Goal: Complete application form

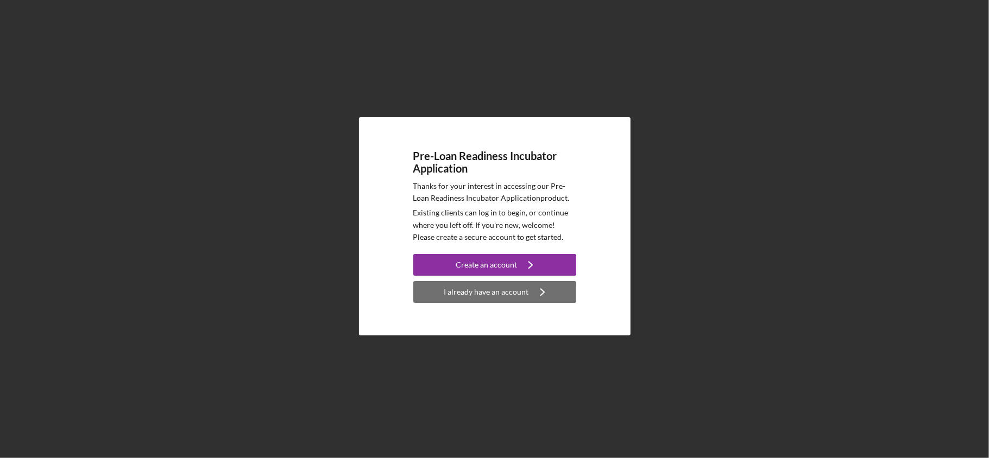
click at [491, 291] on div "I already have an account" at bounding box center [486, 292] width 85 height 22
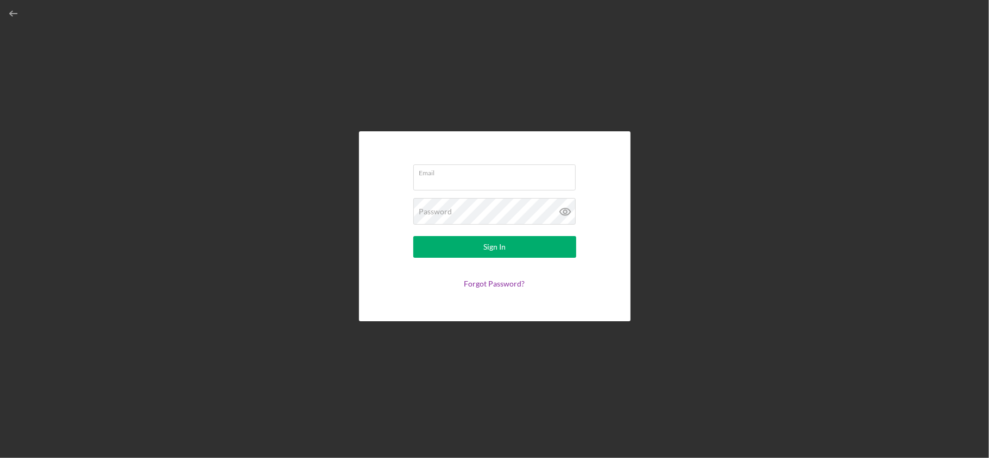
type input "[EMAIL_ADDRESS][DOMAIN_NAME]"
click at [482, 251] on button "Sign In" at bounding box center [494, 247] width 163 height 22
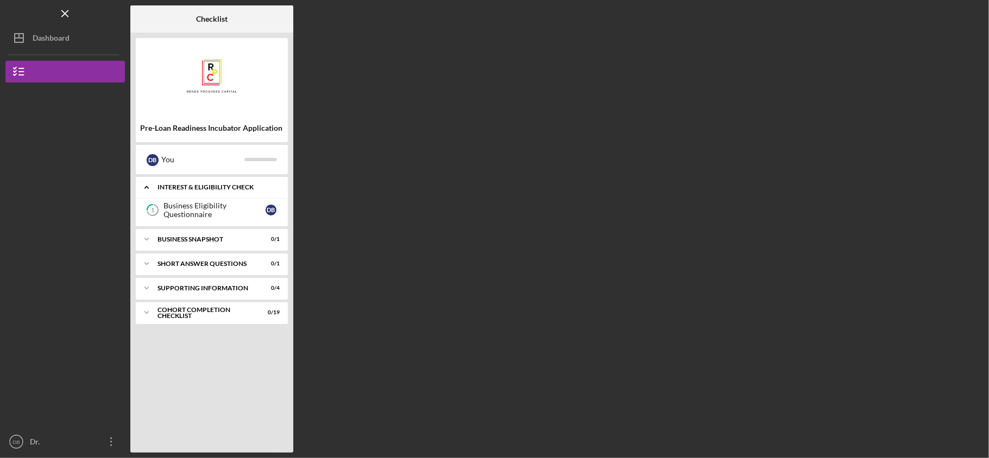
click at [196, 185] on div "Interest & Eligibility Check" at bounding box center [216, 187] width 117 height 7
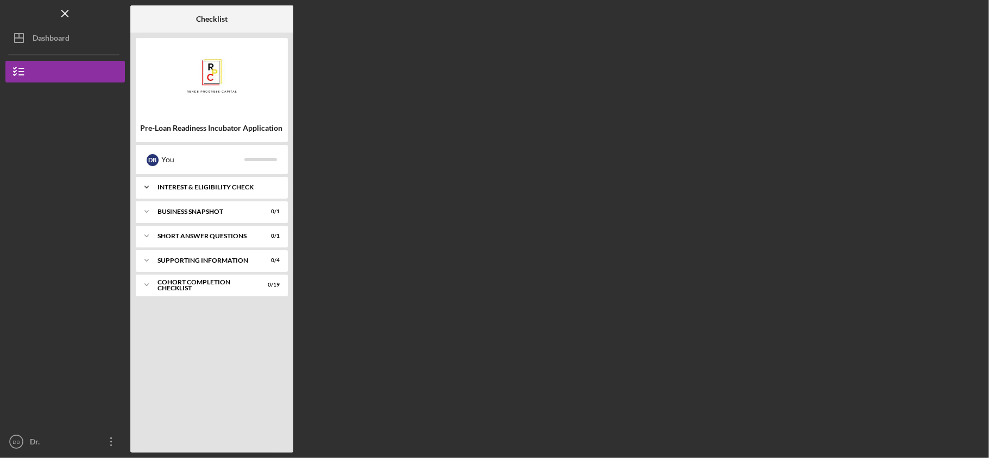
click at [197, 185] on div "Interest & Eligibility Check" at bounding box center [216, 187] width 117 height 7
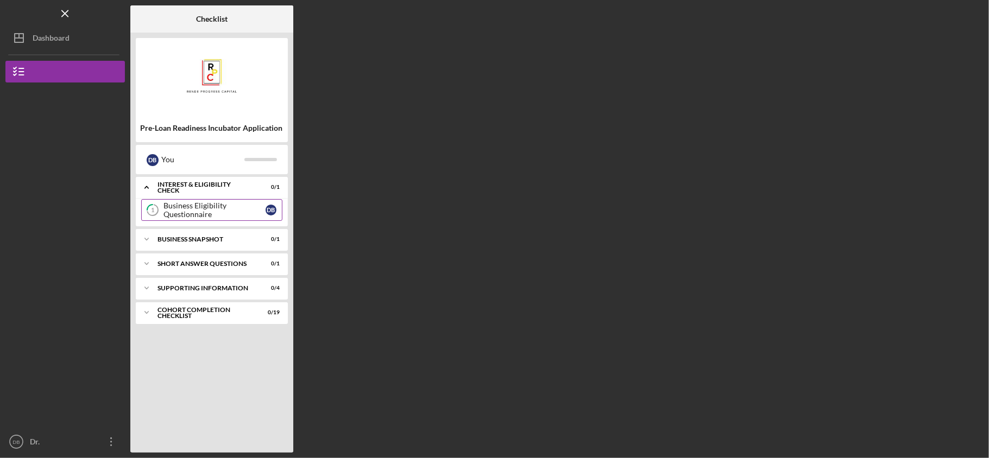
click at [222, 207] on div "Business Eligibility Questionnaire" at bounding box center [215, 210] width 102 height 17
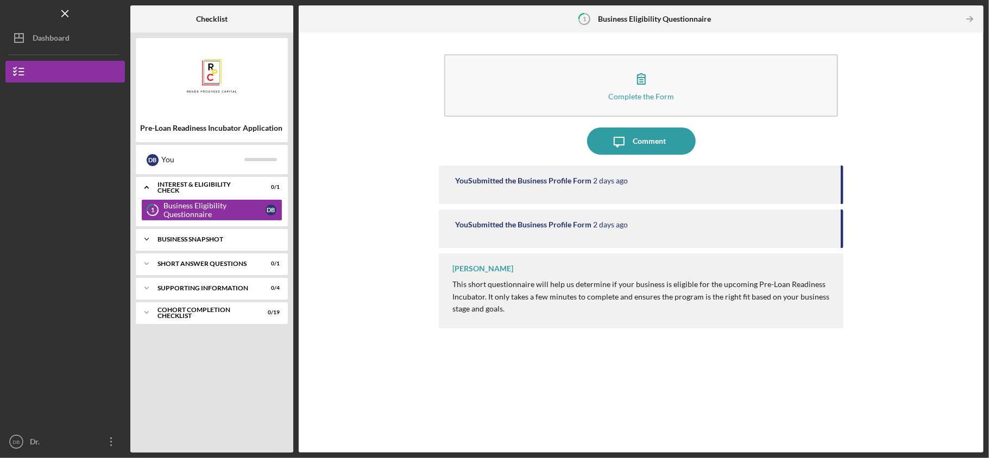
click at [231, 239] on div "Business Snapshot" at bounding box center [216, 239] width 117 height 7
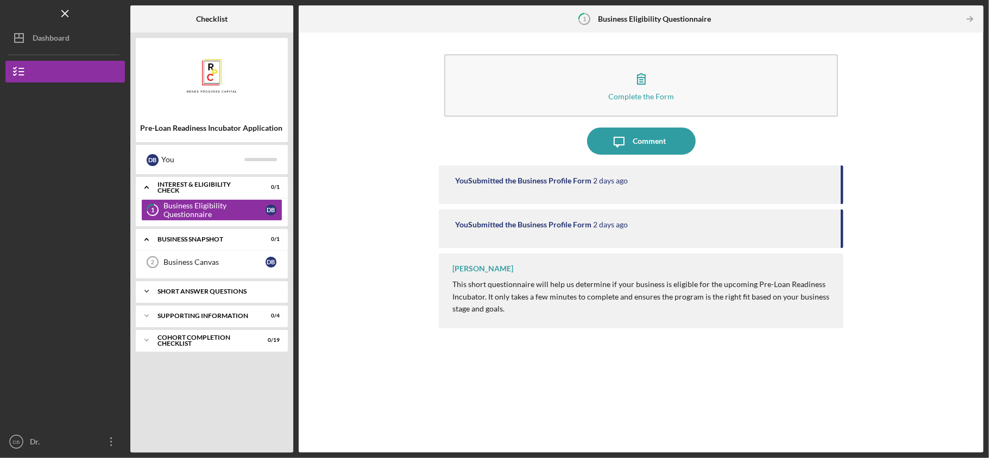
click at [189, 290] on div "Short Answer Questions" at bounding box center [216, 291] width 117 height 7
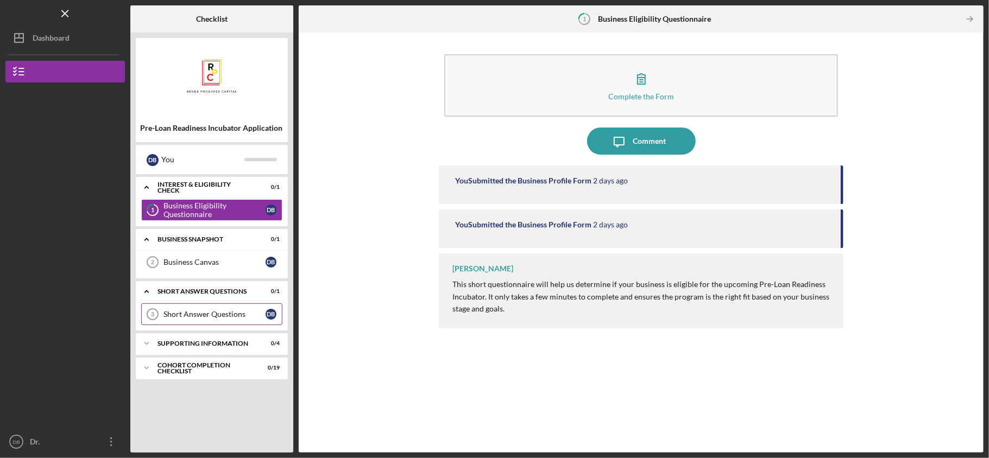
click at [192, 313] on div "Short Answer Questions" at bounding box center [215, 314] width 102 height 9
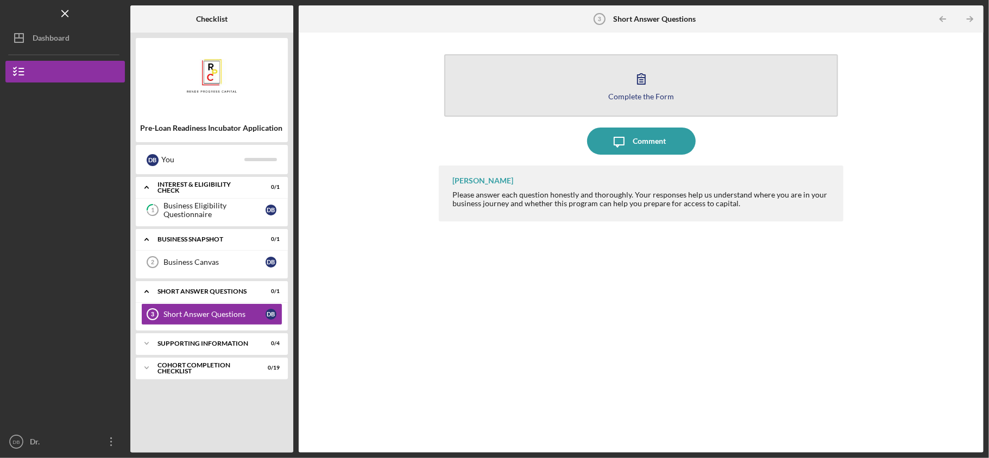
click at [652, 92] on div "Complete the Form" at bounding box center [641, 96] width 66 height 8
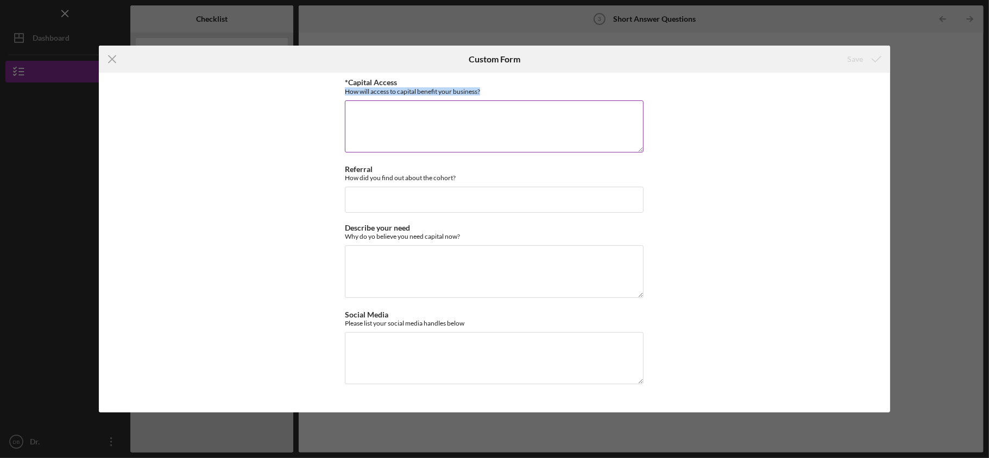
drag, startPoint x: 345, startPoint y: 93, endPoint x: 492, endPoint y: 91, distance: 146.1
click at [492, 91] on div "How will access to capital benefit your business?" at bounding box center [494, 91] width 299 height 8
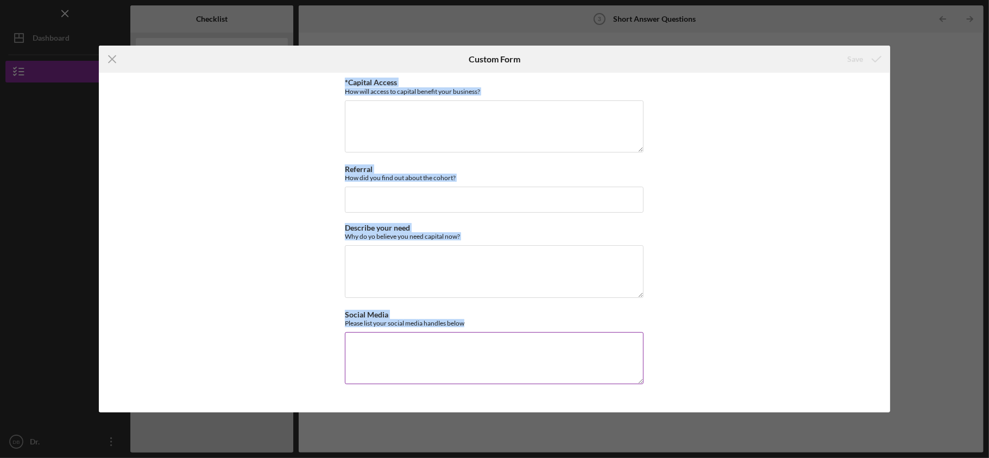
drag, startPoint x: 340, startPoint y: 83, endPoint x: 485, endPoint y: 327, distance: 283.5
click at [485, 327] on div "*Capital Access How will access to capital benefit your business? Referral How …" at bounding box center [494, 243] width 791 height 340
copy div "*Capital Access How will access to capital benefit your business? Referral How …"
click at [387, 142] on textarea "*Capital Access" at bounding box center [494, 126] width 299 height 52
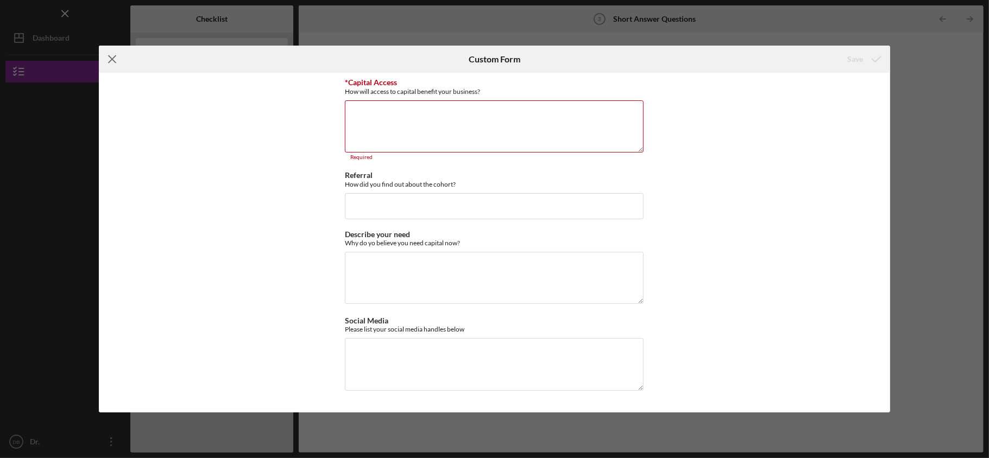
click at [106, 60] on icon "Icon/Menu Close" at bounding box center [112, 59] width 27 height 27
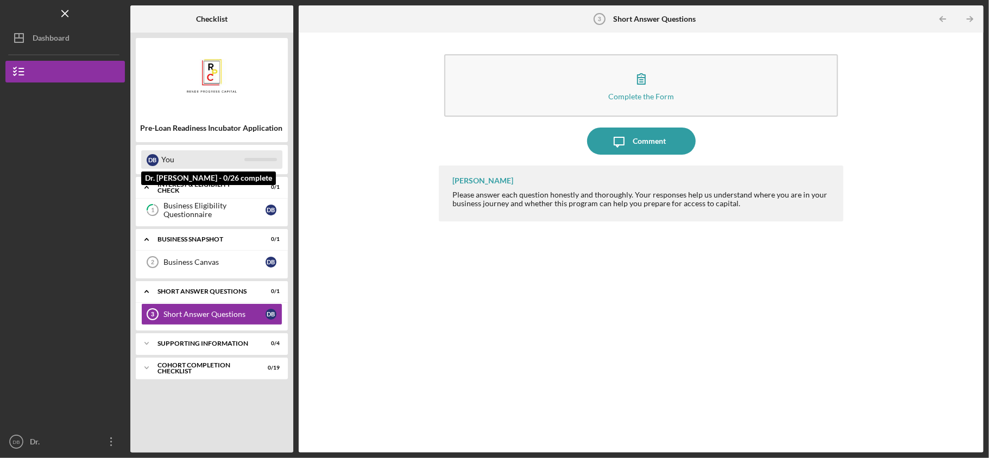
click at [194, 156] on div "You" at bounding box center [202, 159] width 83 height 18
click at [148, 157] on div "D B" at bounding box center [153, 160] width 12 height 12
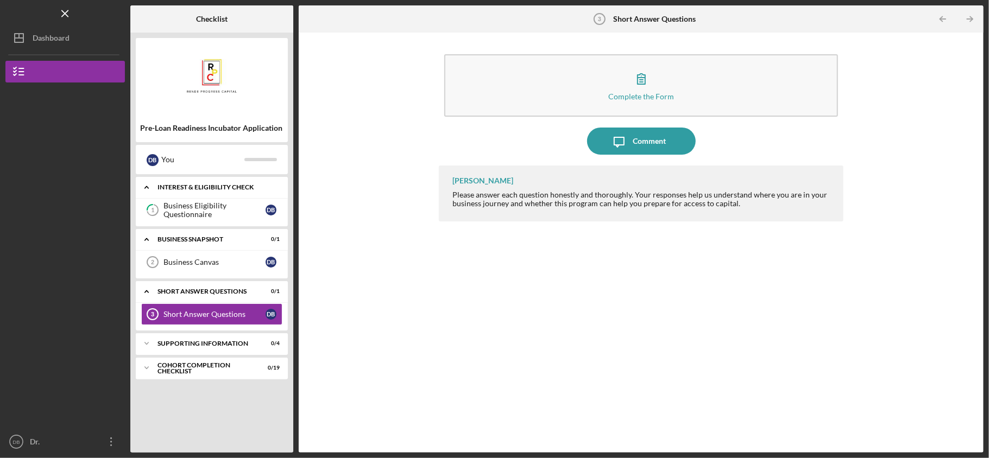
click at [203, 190] on div "Interest & Eligibility Check" at bounding box center [216, 187] width 117 height 7
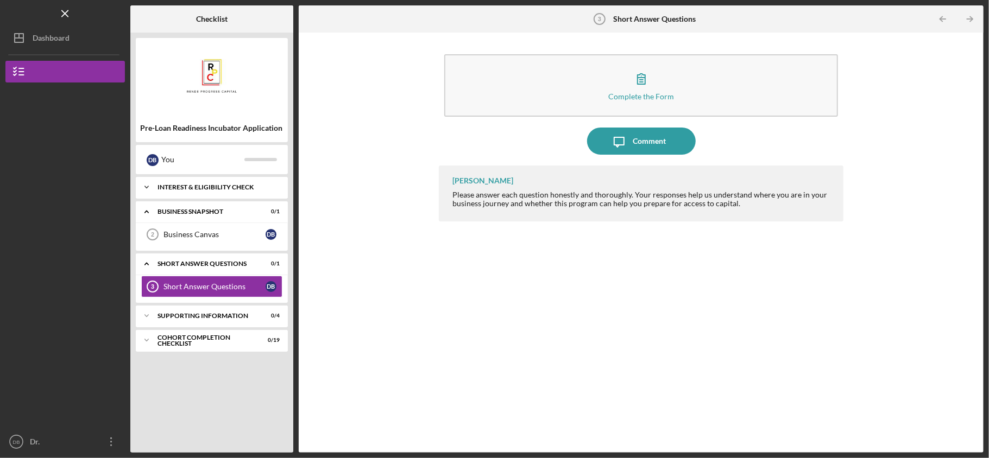
click at [203, 190] on div "Interest & Eligibility Check" at bounding box center [216, 187] width 117 height 7
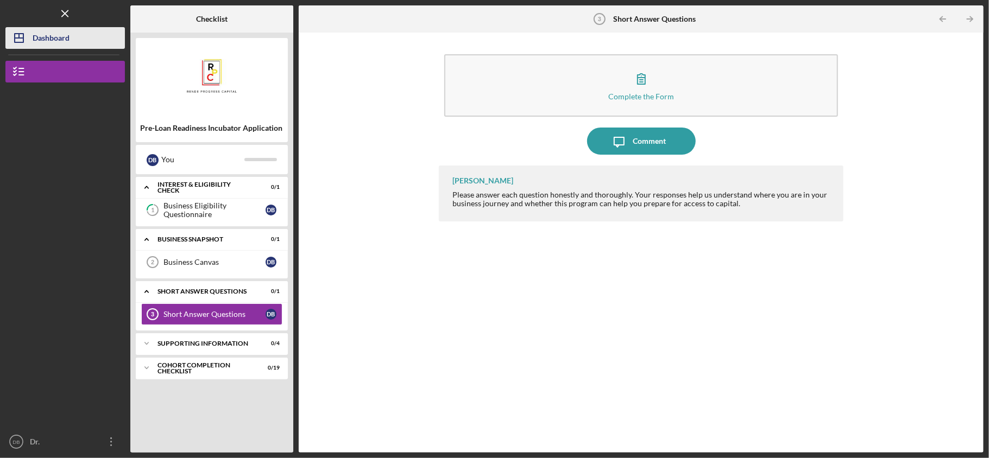
click at [53, 33] on div "Dashboard" at bounding box center [51, 39] width 37 height 24
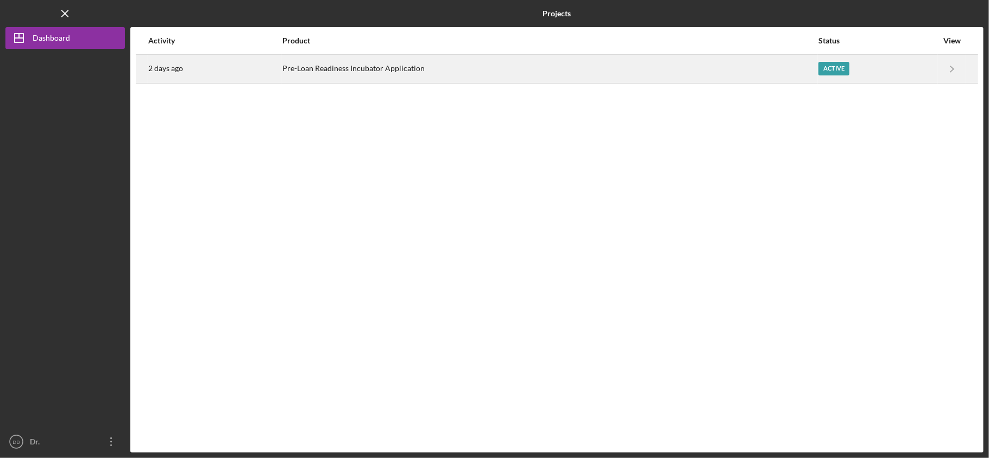
click at [923, 63] on div "Active" at bounding box center [878, 68] width 119 height 27
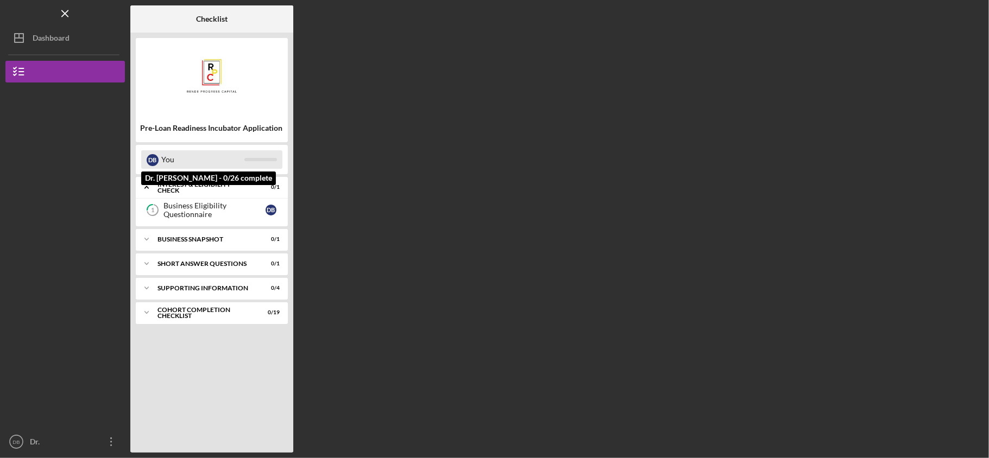
click at [204, 159] on div "You" at bounding box center [202, 159] width 83 height 18
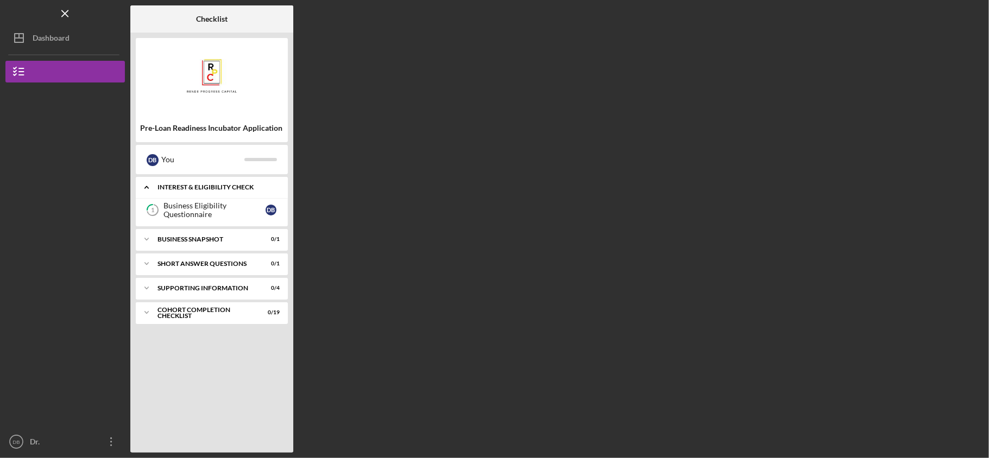
click at [187, 190] on div "Interest & Eligibility Check" at bounding box center [216, 187] width 117 height 7
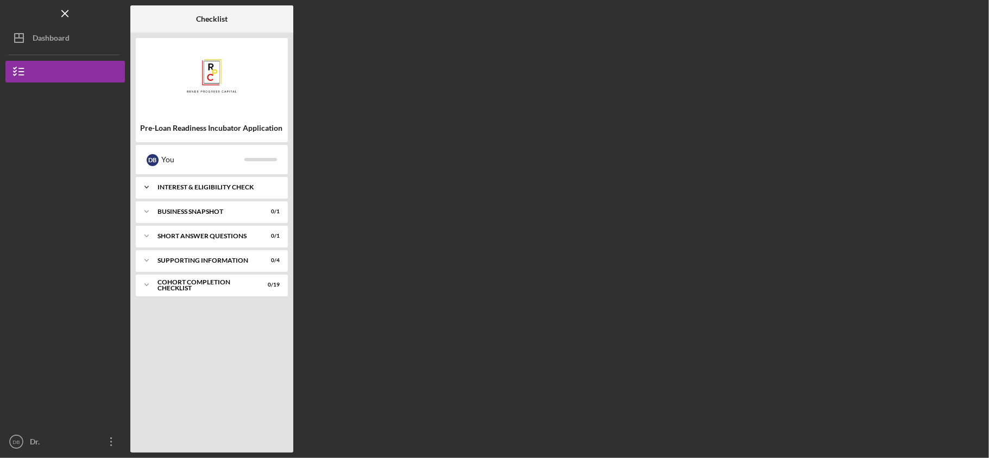
click at [187, 189] on div "Interest & Eligibility Check" at bounding box center [216, 187] width 117 height 7
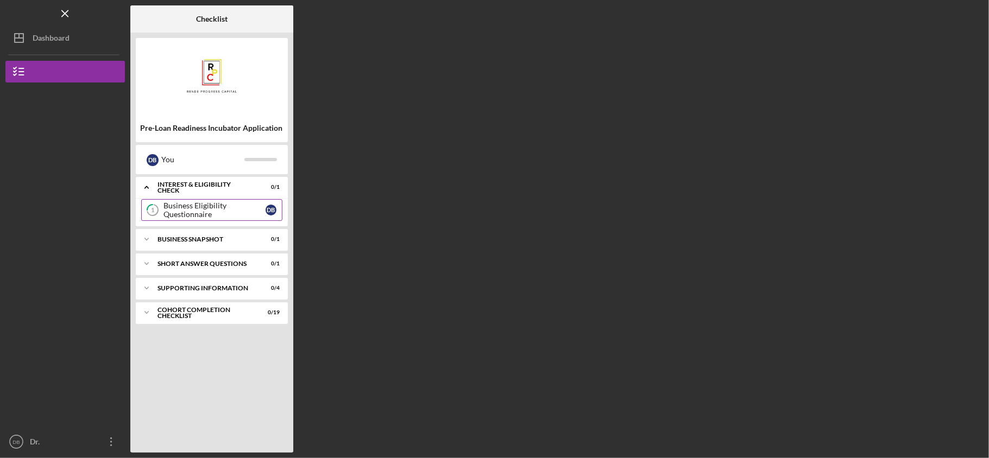
click at [201, 206] on div "Business Eligibility Questionnaire" at bounding box center [215, 210] width 102 height 17
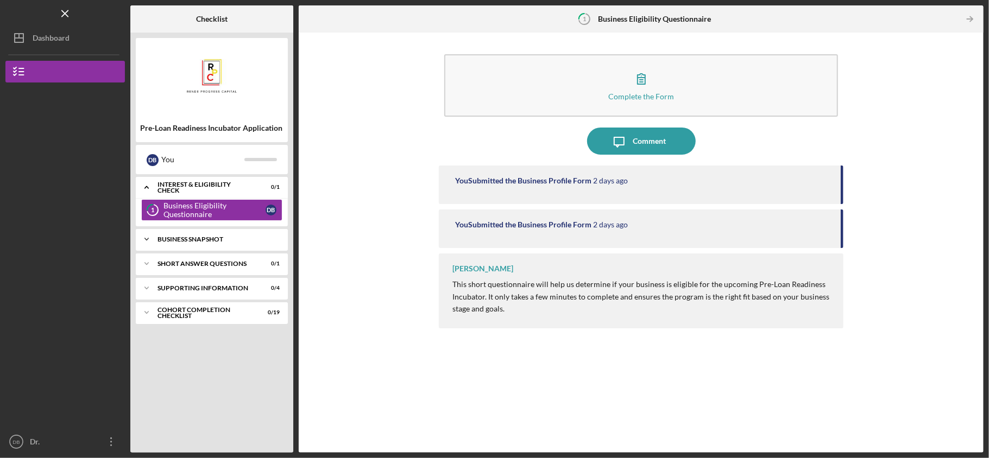
click at [170, 237] on div "Business Snapshot" at bounding box center [216, 239] width 117 height 7
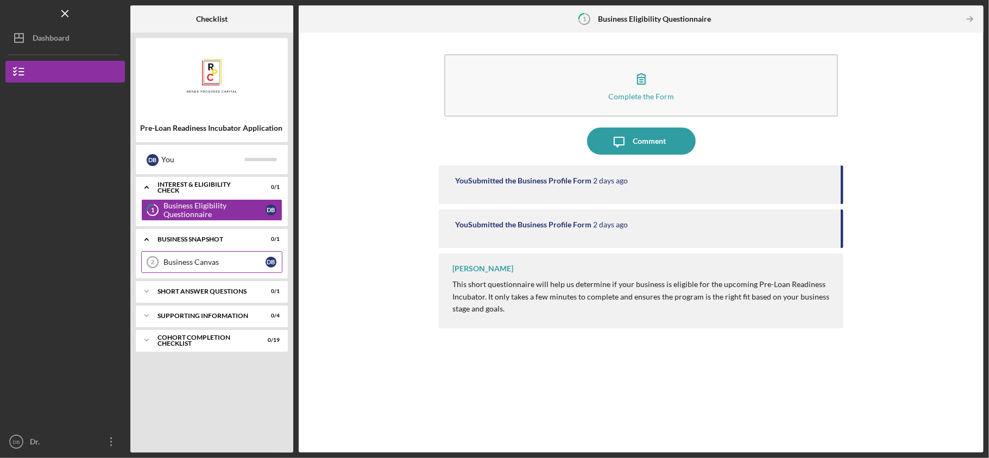
click at [181, 264] on div "Business Canvas" at bounding box center [215, 262] width 102 height 9
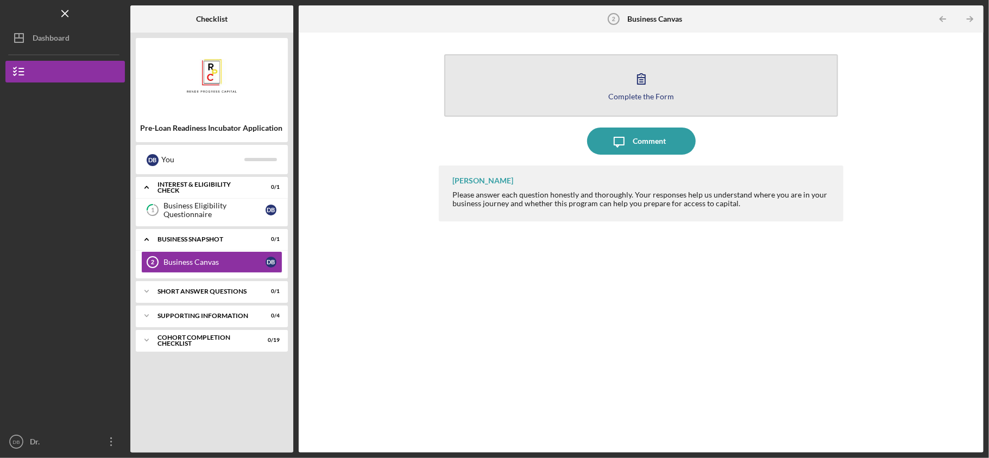
click at [639, 80] on icon "button" at bounding box center [641, 78] width 27 height 27
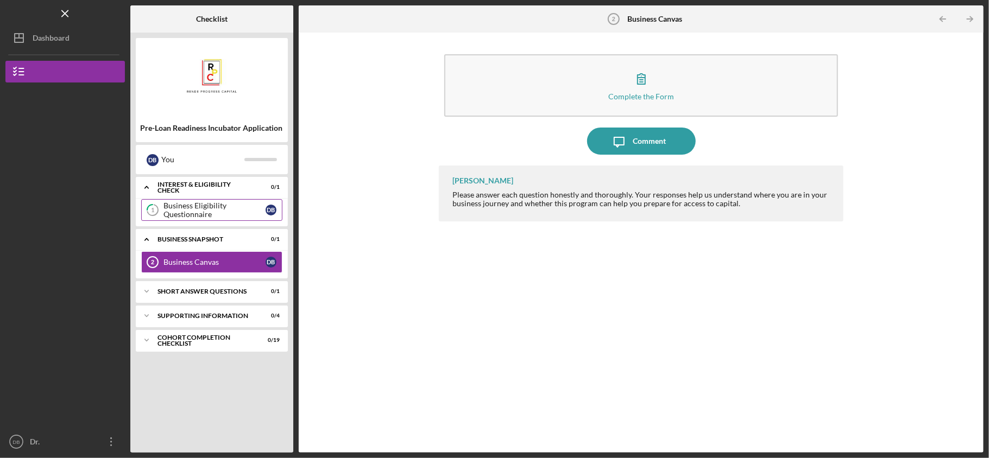
click at [183, 206] on div "Business Eligibility Questionnaire" at bounding box center [215, 210] width 102 height 17
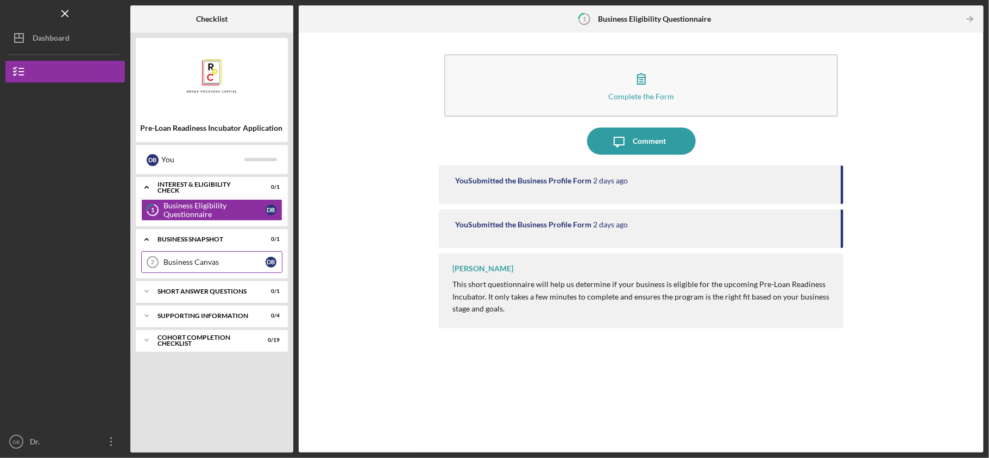
click at [184, 264] on div "Business Canvas" at bounding box center [215, 262] width 102 height 9
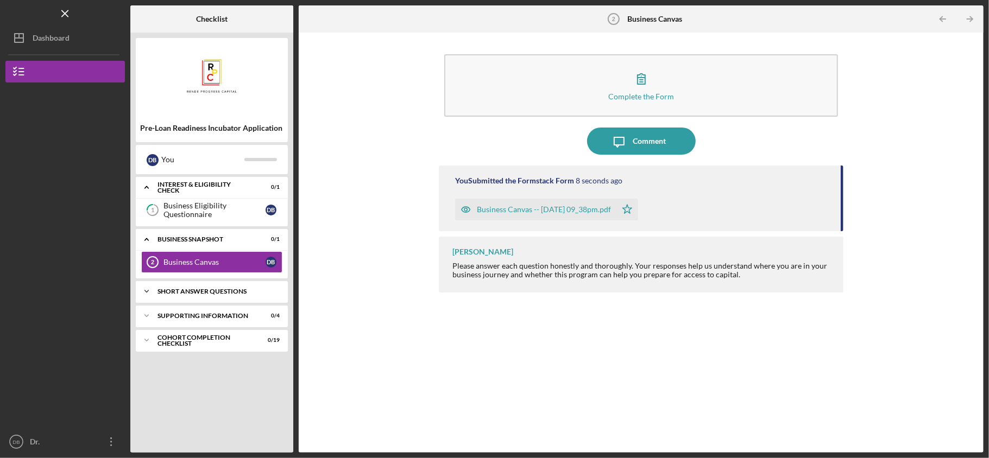
click at [183, 288] on div "Icon/Expander Short Answer Questions 0 / 1" at bounding box center [212, 292] width 152 height 22
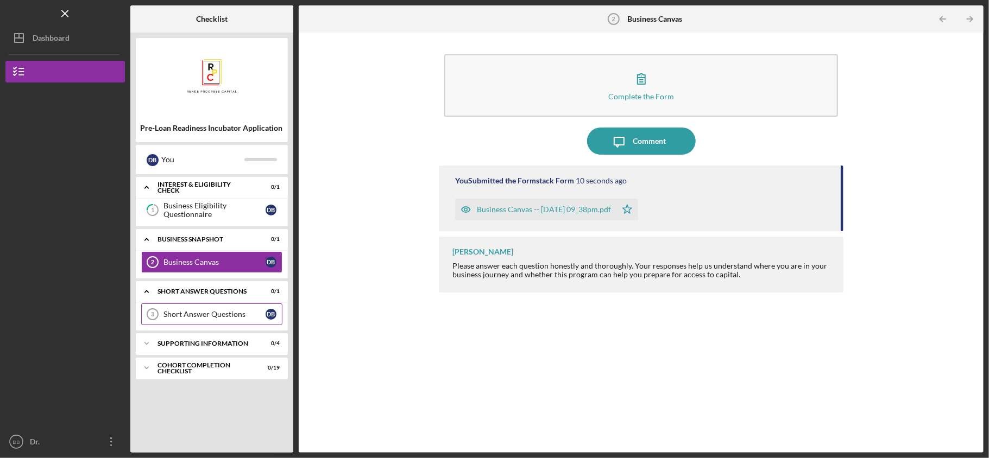
click at [184, 311] on link "Short Answer Questions 3 Short Answer Questions D B" at bounding box center [211, 315] width 141 height 22
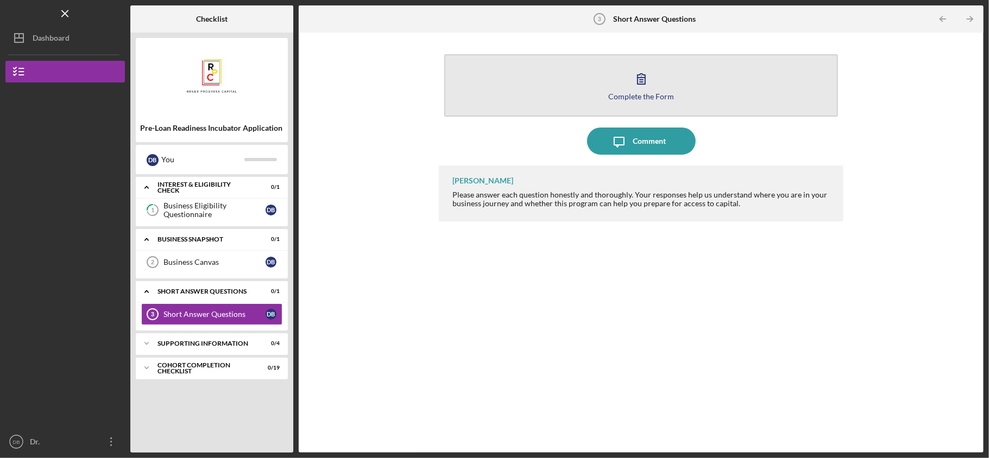
click at [639, 88] on icon "button" at bounding box center [641, 78] width 27 height 27
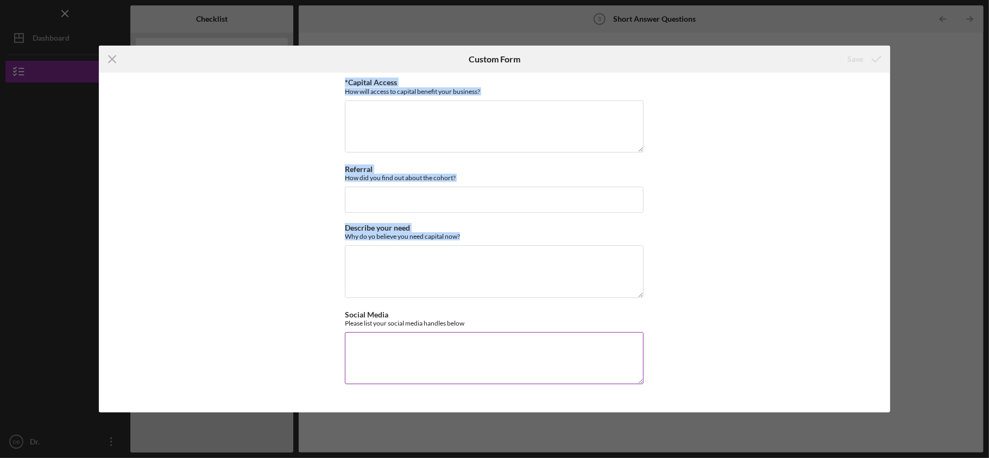
drag, startPoint x: 343, startPoint y: 81, endPoint x: 500, endPoint y: 329, distance: 293.3
click at [500, 329] on div "*Capital Access How will access to capital benefit your business? Referral How …" at bounding box center [494, 243] width 791 height 340
copy div "*Capital Access How will access to capital benefit your business? Referral How …"
click at [423, 120] on textarea "*Capital Access" at bounding box center [494, 126] width 299 height 52
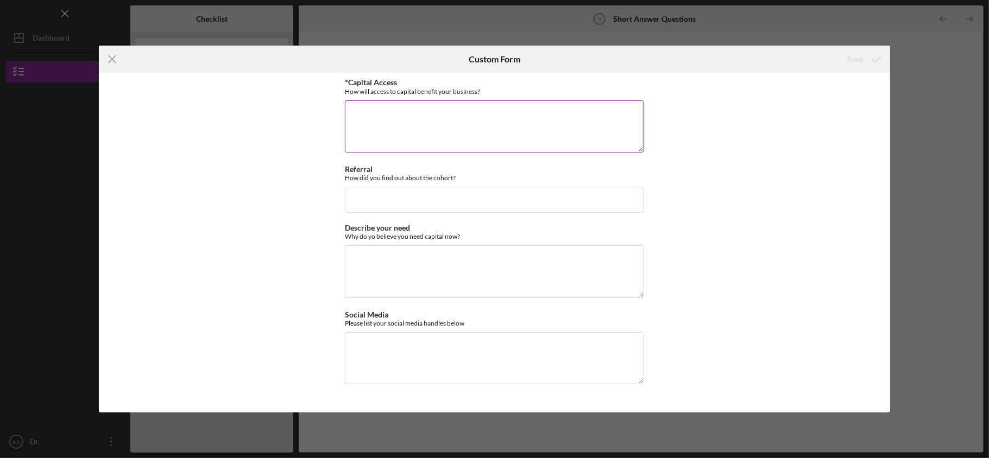
paste textarea "Access to capital will allow Blue Star Kids Academy to finalize renovations, pu…"
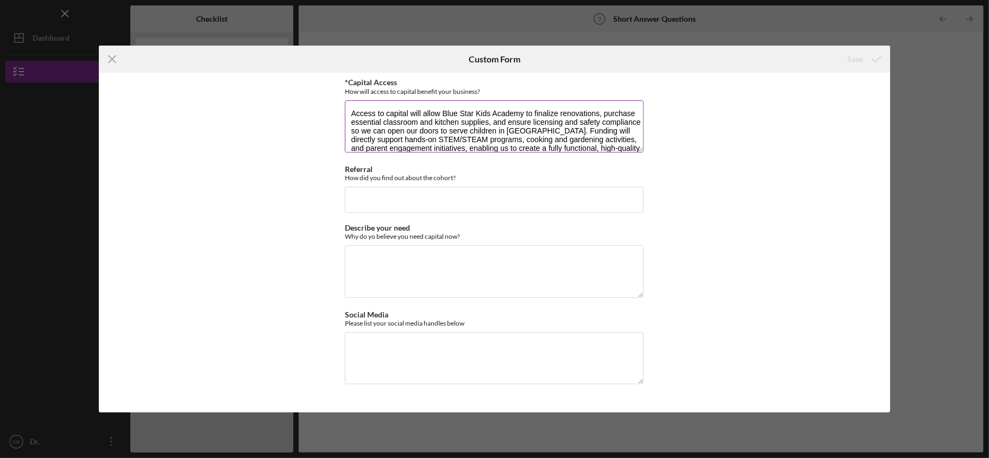
scroll to position [36, 0]
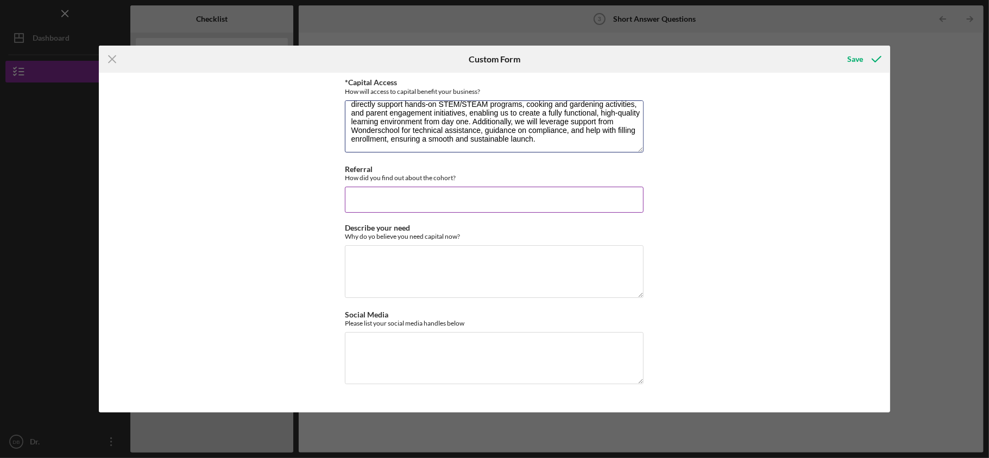
type textarea "Access to capital will allow Blue Star Kids Academy to finalize renovations, pu…"
click at [398, 205] on input "Referral" at bounding box center [494, 200] width 299 height 26
paste input "We learned about this cohort through [PERSON_NAME] Capital’s outreach to local …"
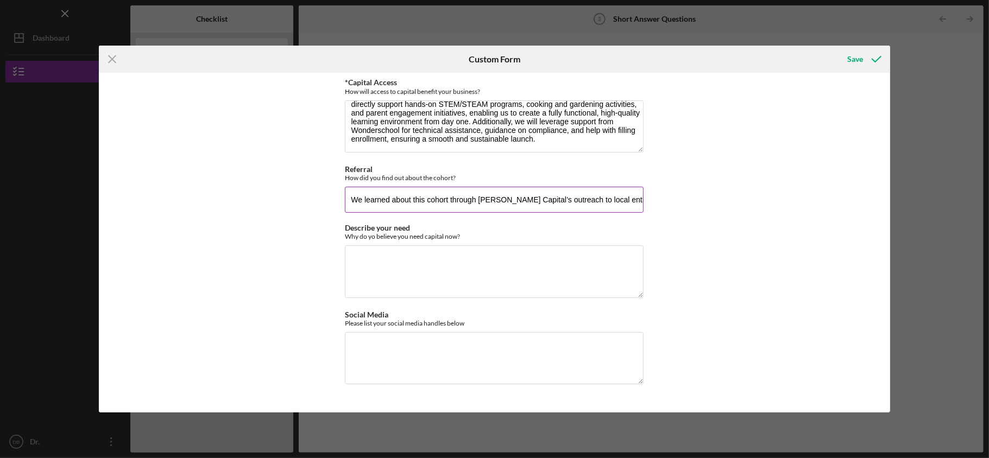
scroll to position [0, 140]
type input "We learned about this cohort through [PERSON_NAME] Capital’s outreach to local …"
click at [412, 264] on textarea "Describe your need" at bounding box center [494, 272] width 299 height 52
paste textarea "We need capital now to complete critical facility upgrades, acquire learning an…"
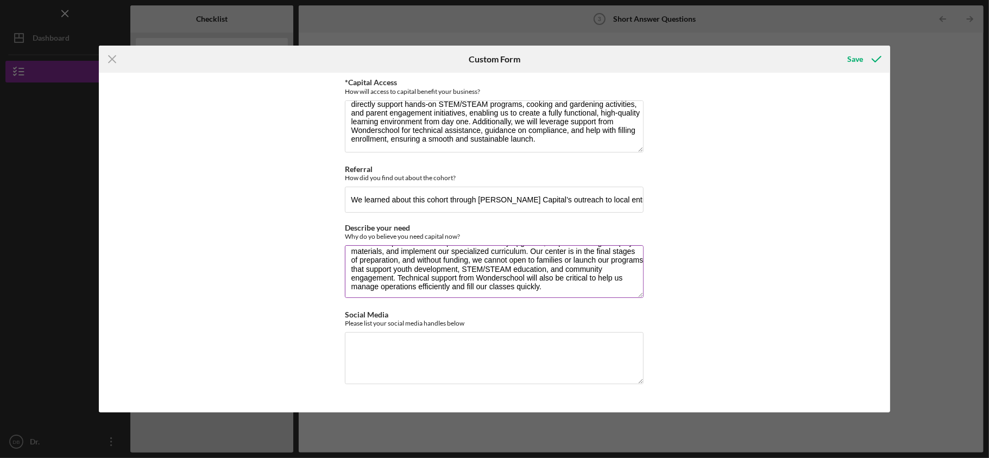
scroll to position [17, 0]
type textarea "We need capital now to complete critical facility upgrades, acquire learning an…"
click at [392, 353] on textarea "Social Media" at bounding box center [494, 358] width 299 height 52
paste textarea "Instagram: @BlueStarKidsAcademy Facebook: Blue Star Kids Academy LinkedIn: Blue…"
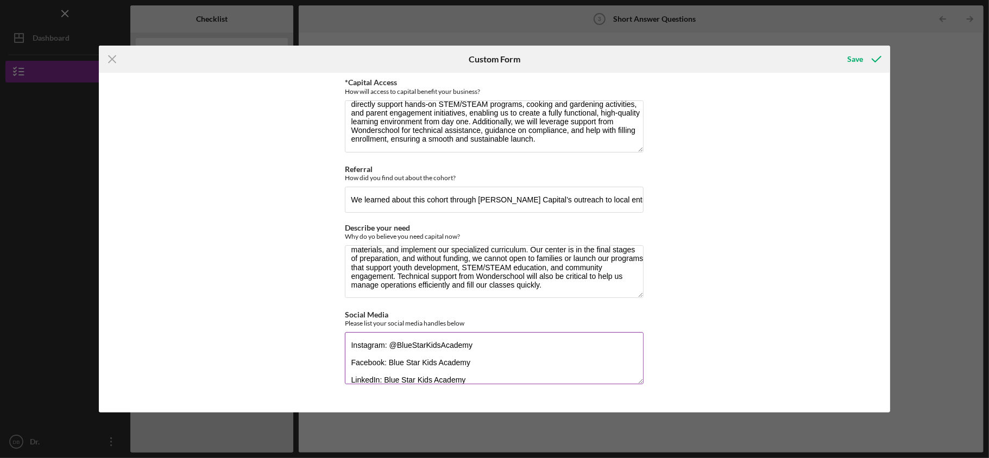
scroll to position [1, 0]
type textarea "Instagram: @BlueStarKidsAcademy Facebook: Blue Star Kids Academy LinkedIn: Blue…"
click at [856, 58] on div "Save" at bounding box center [855, 59] width 16 height 22
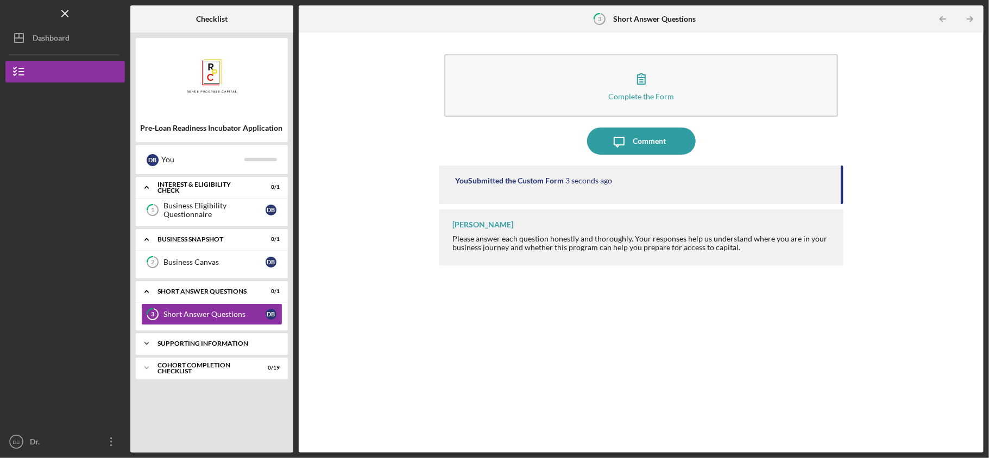
click at [200, 344] on div "Supporting Information" at bounding box center [216, 344] width 117 height 7
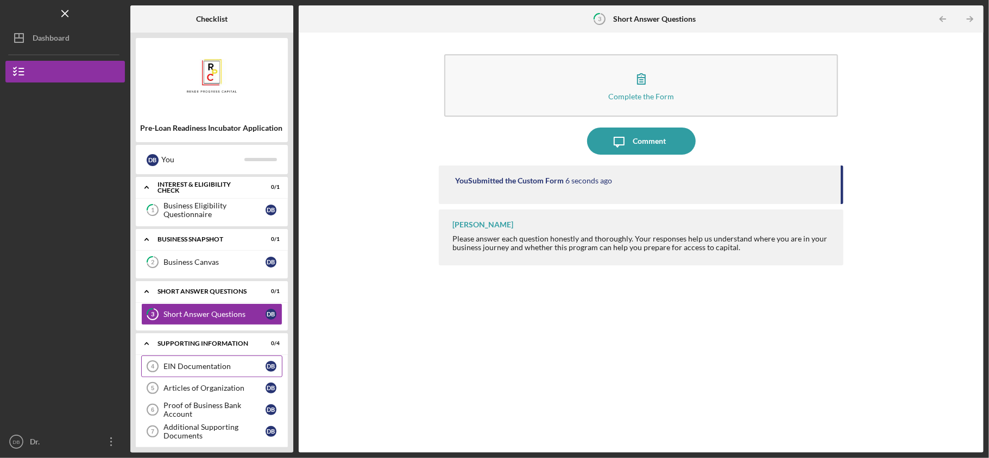
click at [220, 370] on div "EIN Documentation" at bounding box center [215, 366] width 102 height 9
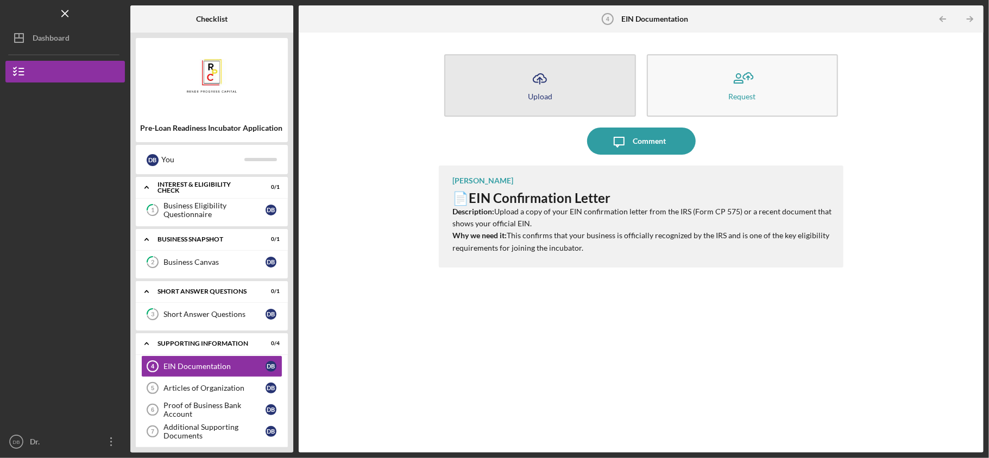
click at [533, 96] on div "Upload" at bounding box center [540, 96] width 24 height 8
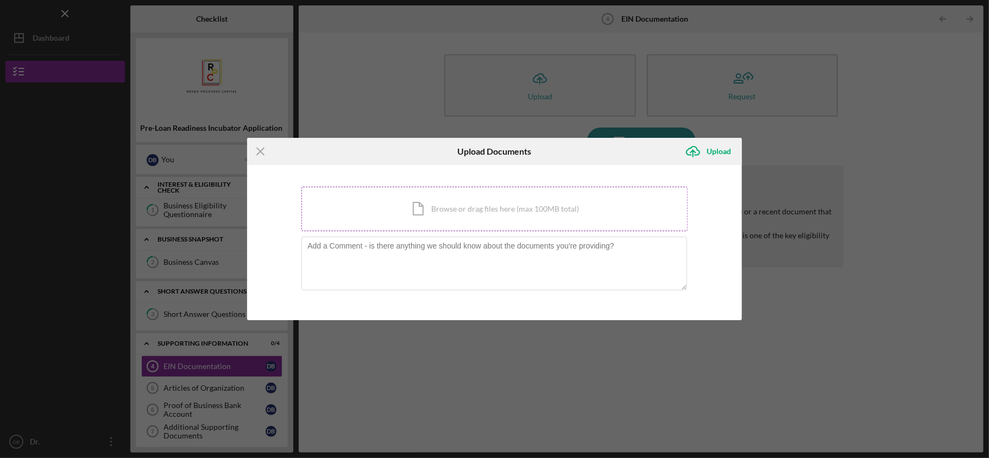
click at [448, 216] on div "Icon/Document Browse or drag files here (max 100MB total) Tap to choose files o…" at bounding box center [494, 209] width 386 height 45
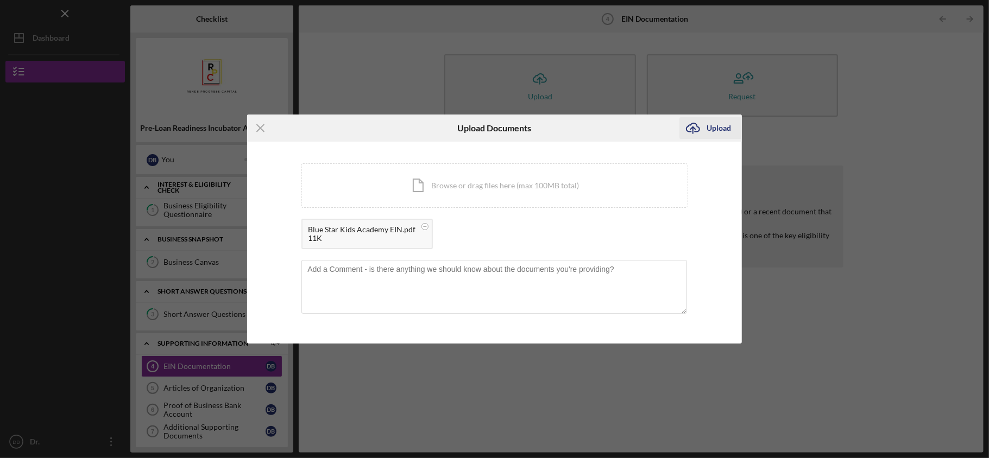
click at [711, 122] on div "Upload" at bounding box center [719, 128] width 24 height 22
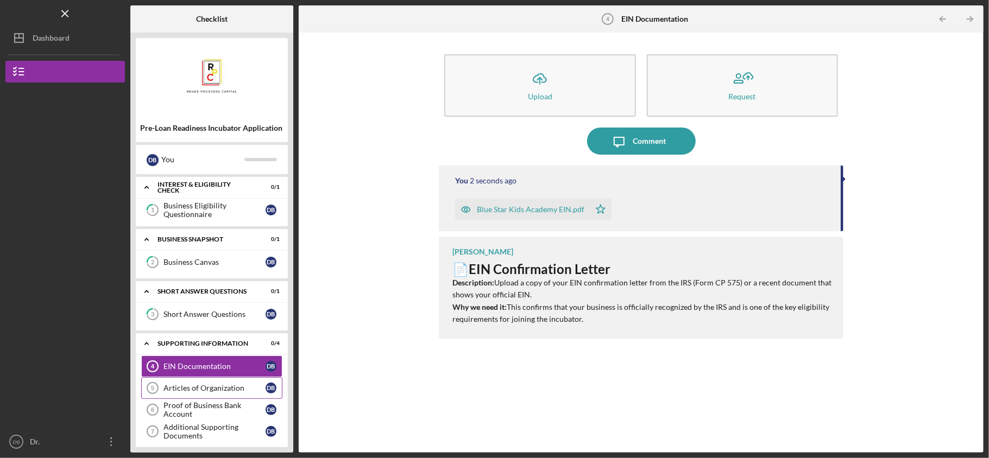
click at [222, 398] on link "Articles of Organization 5 Articles of Organization D B" at bounding box center [211, 389] width 141 height 22
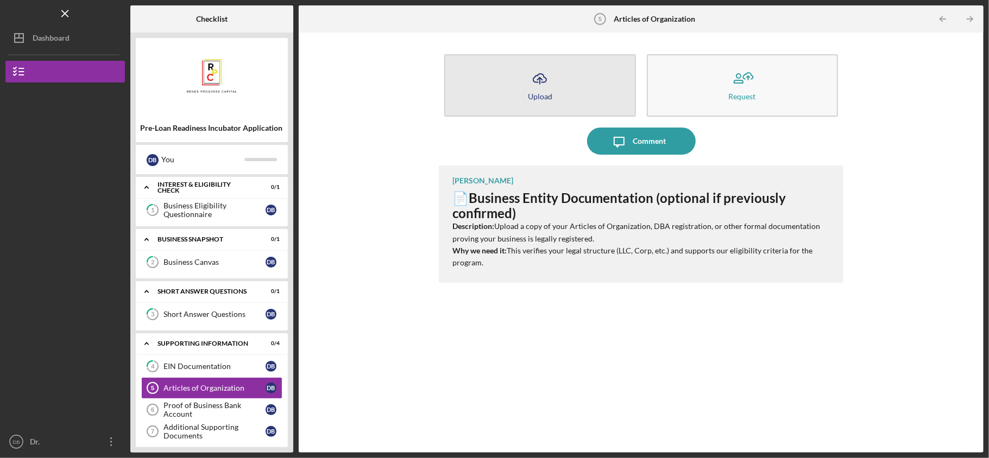
click at [538, 92] on div "Upload" at bounding box center [540, 96] width 24 height 8
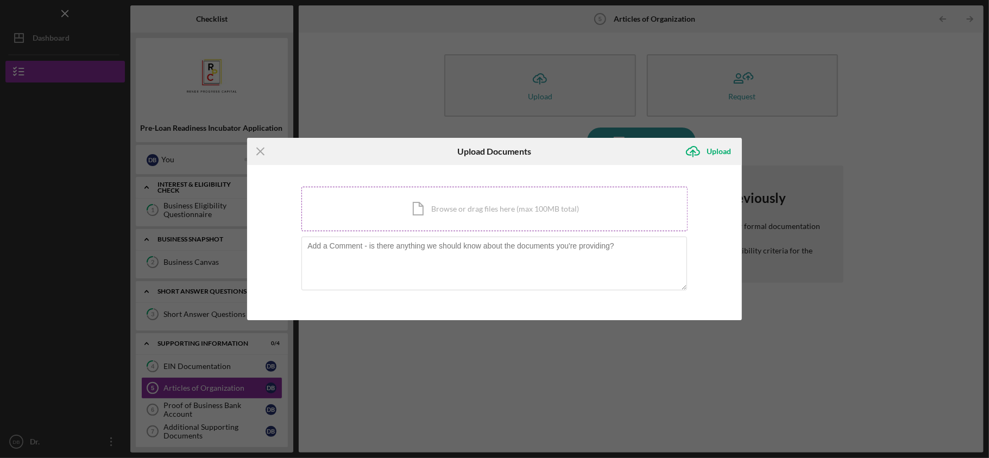
click at [459, 204] on div "Icon/Document Browse or drag files here (max 100MB total) Tap to choose files o…" at bounding box center [494, 209] width 386 height 45
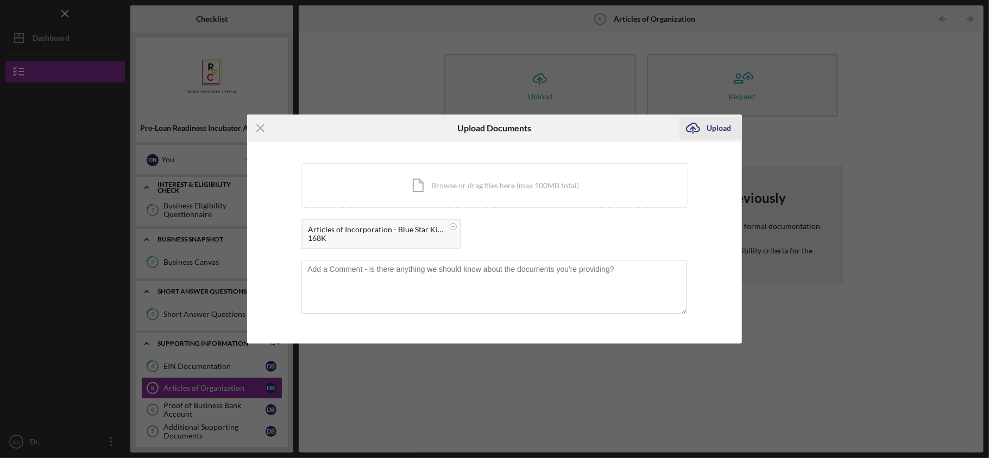
click at [705, 127] on icon "Icon/Upload" at bounding box center [693, 128] width 27 height 27
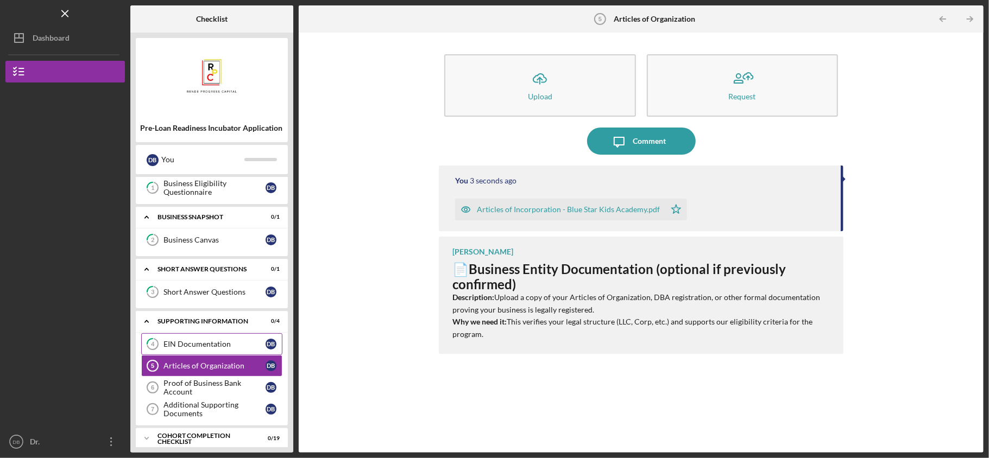
scroll to position [34, 0]
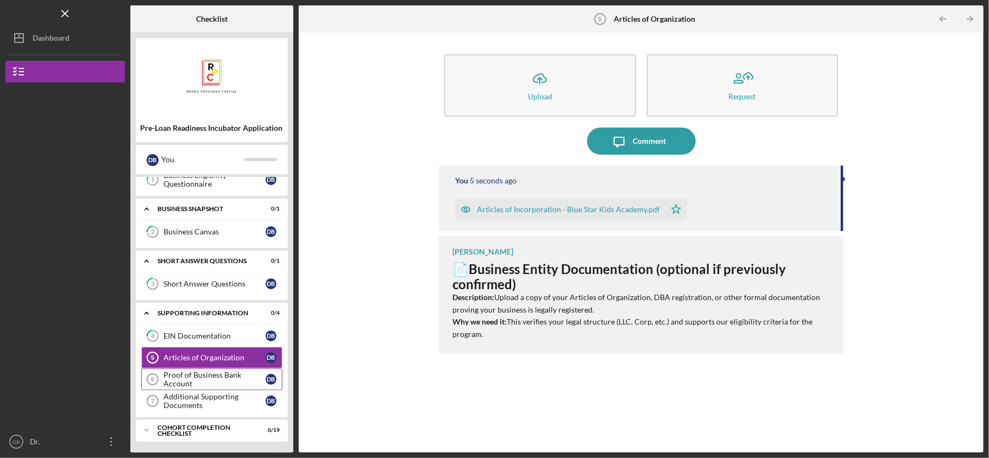
click at [224, 379] on div "Proof of Business Bank Account" at bounding box center [215, 379] width 102 height 17
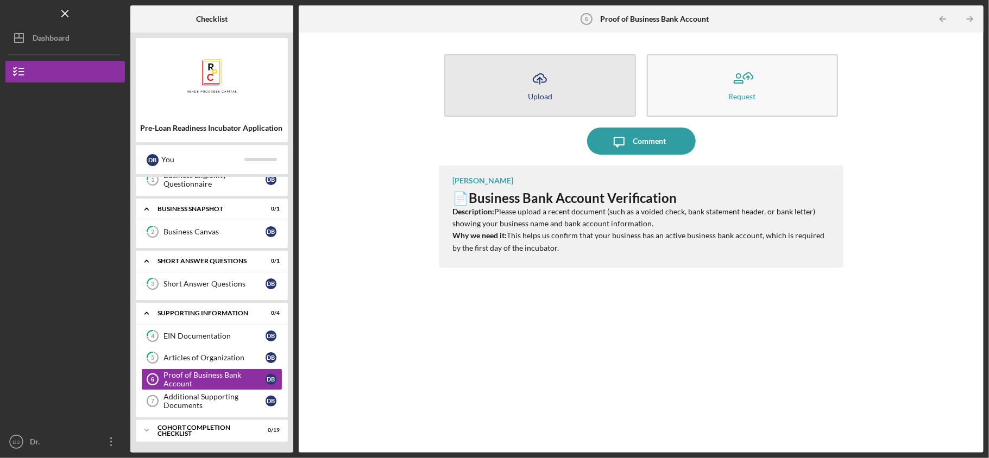
click at [548, 90] on icon "Icon/Upload" at bounding box center [539, 78] width 27 height 27
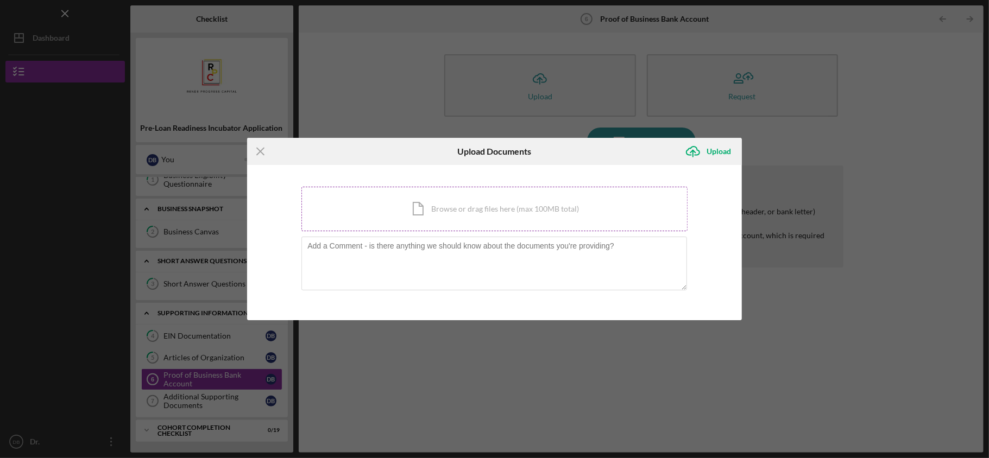
click at [435, 214] on div "Icon/Document Browse or drag files here (max 100MB total) Tap to choose files o…" at bounding box center [494, 209] width 386 height 45
click at [707, 148] on div "Upload" at bounding box center [719, 152] width 24 height 22
click at [259, 152] on icon "Icon/Menu Close" at bounding box center [260, 151] width 27 height 27
click at [702, 384] on div "Icon/Menu Close Upload Documents Icon/Upload Upload You're uploading documents …" at bounding box center [494, 229] width 989 height 458
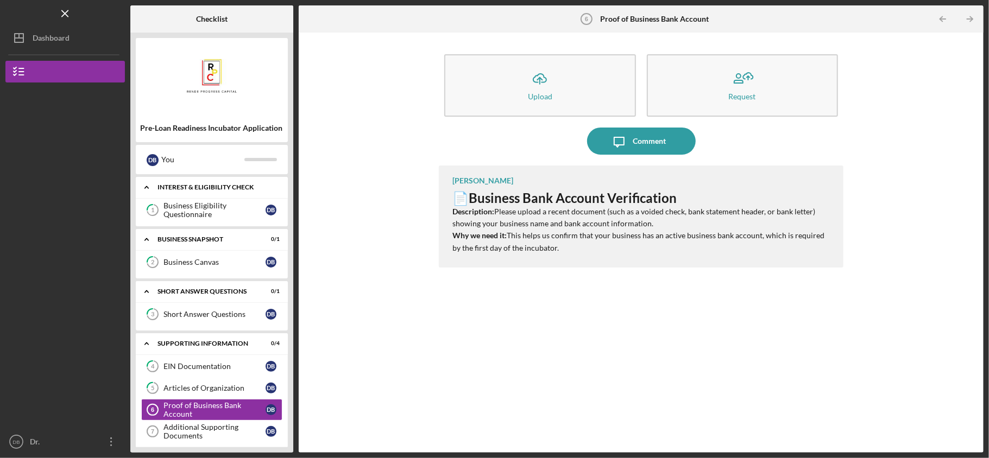
click at [193, 181] on div "Icon/Expander Interest & Eligibility Check 0 / 1" at bounding box center [212, 188] width 152 height 22
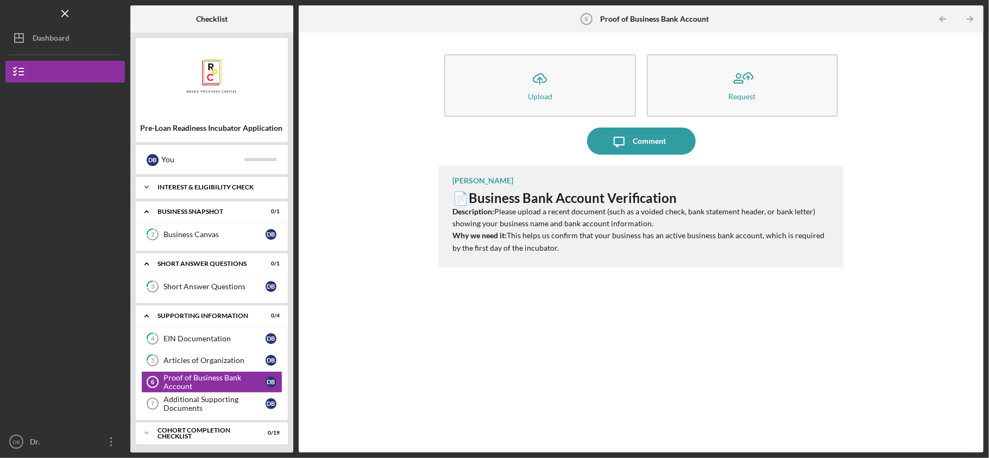
click at [193, 181] on div "Icon/Expander Interest & Eligibility Check 0 / 1" at bounding box center [212, 188] width 152 height 22
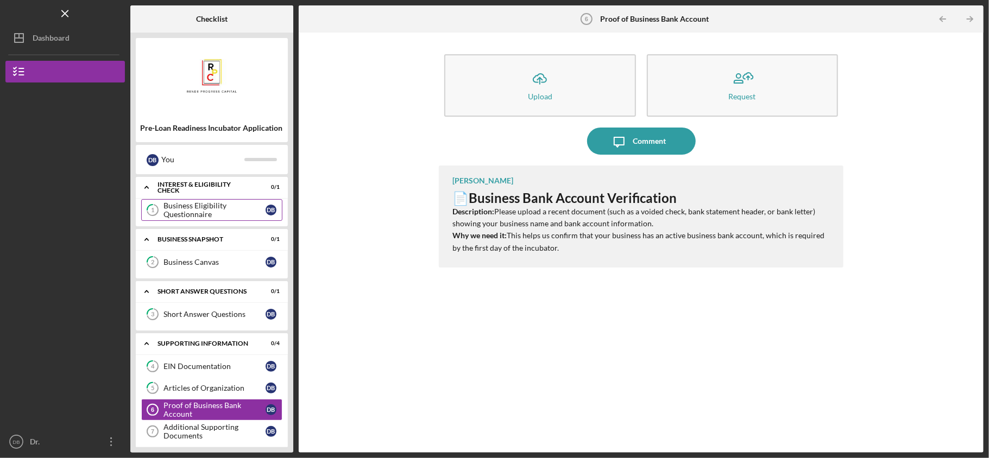
click at [196, 206] on div "Business Eligibility Questionnaire" at bounding box center [215, 210] width 102 height 17
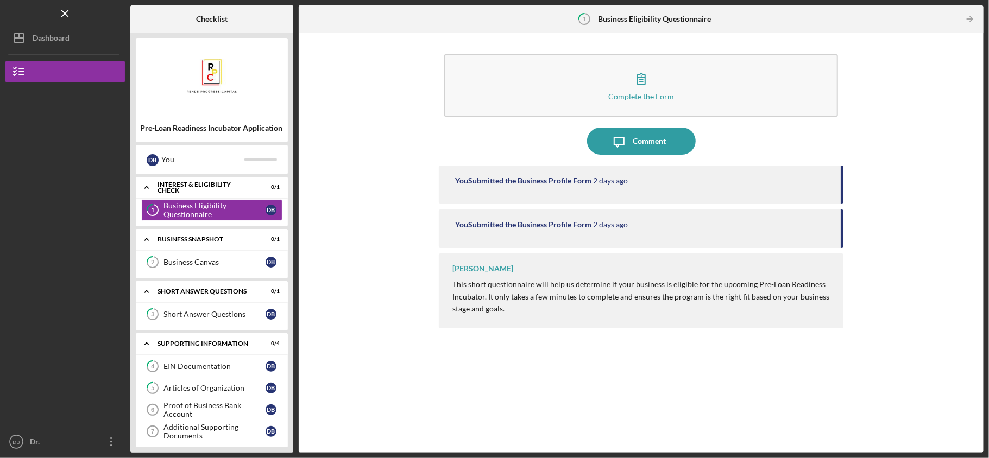
click at [598, 183] on time "2 days ago" at bounding box center [610, 181] width 35 height 9
drag, startPoint x: 527, startPoint y: 227, endPoint x: 607, endPoint y: 223, distance: 79.9
click at [607, 223] on div "You Submitted the Business Profile Form [DATE]" at bounding box center [642, 225] width 375 height 9
click at [620, 227] on time "2 days ago" at bounding box center [610, 225] width 35 height 9
click at [189, 266] on div "Business Canvas" at bounding box center [215, 262] width 102 height 9
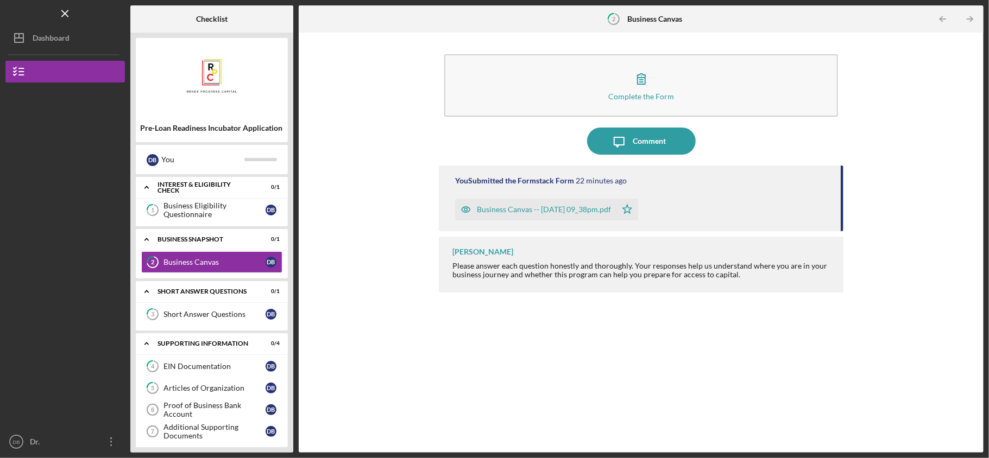
click at [506, 209] on div "Business Canvas -- [DATE] 09_38pm.pdf" at bounding box center [544, 209] width 134 height 9
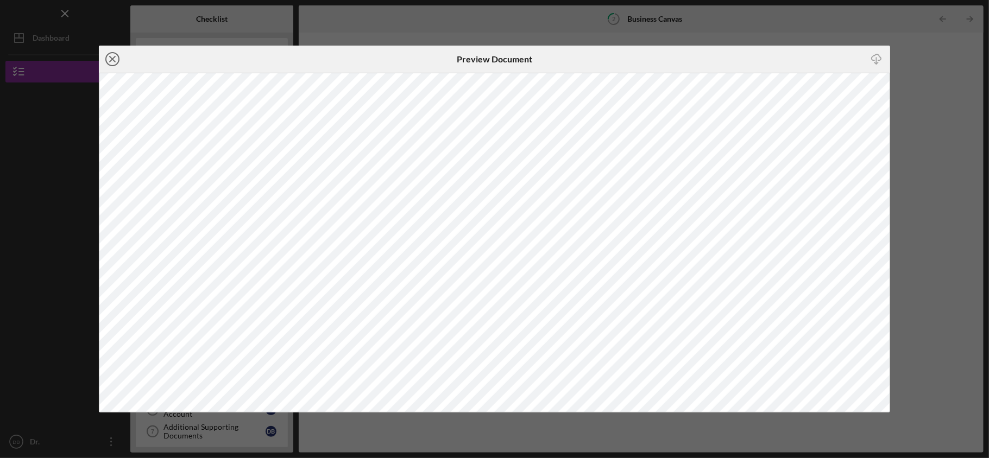
click at [106, 59] on circle at bounding box center [112, 59] width 13 height 13
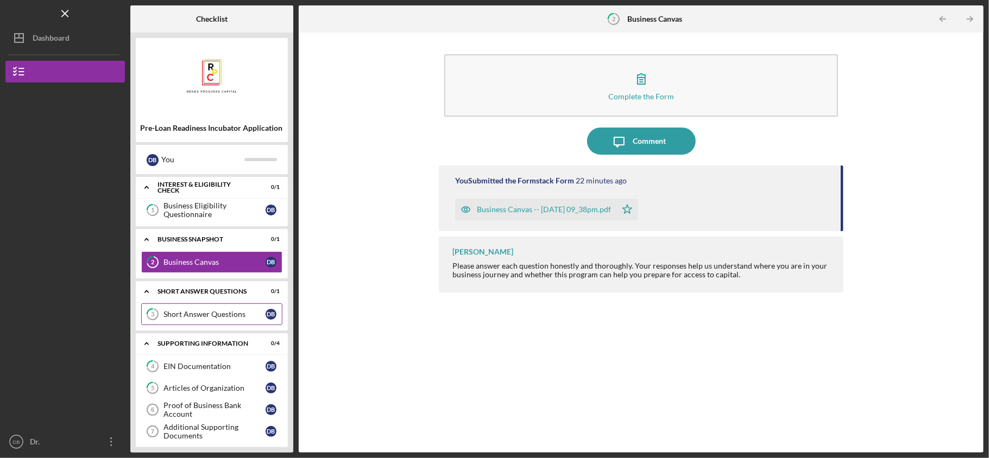
click at [179, 313] on div "Short Answer Questions" at bounding box center [215, 314] width 102 height 9
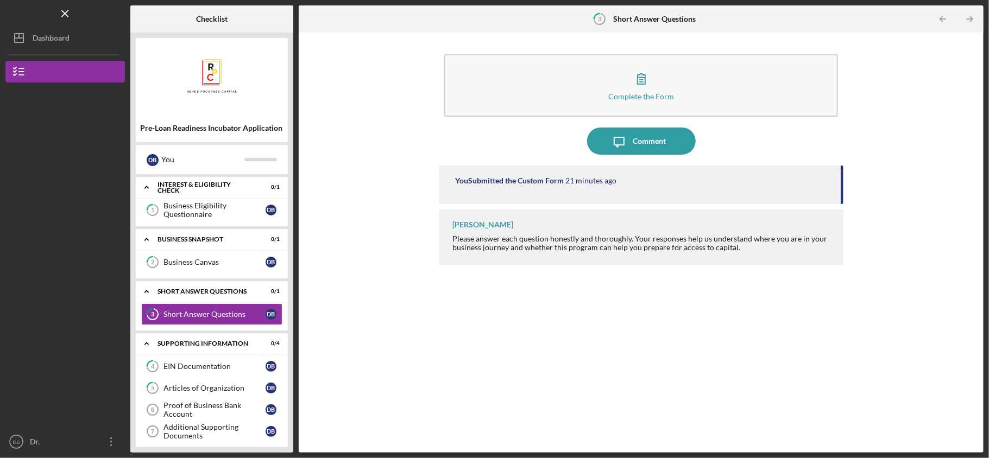
click at [537, 178] on div "You Submitted the Custom Form" at bounding box center [509, 181] width 109 height 9
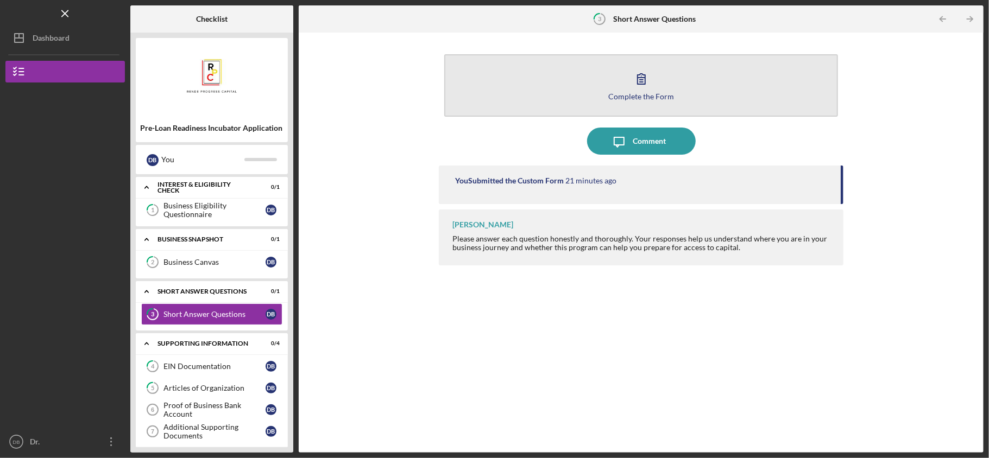
click at [644, 96] on div "Complete the Form" at bounding box center [641, 96] width 66 height 8
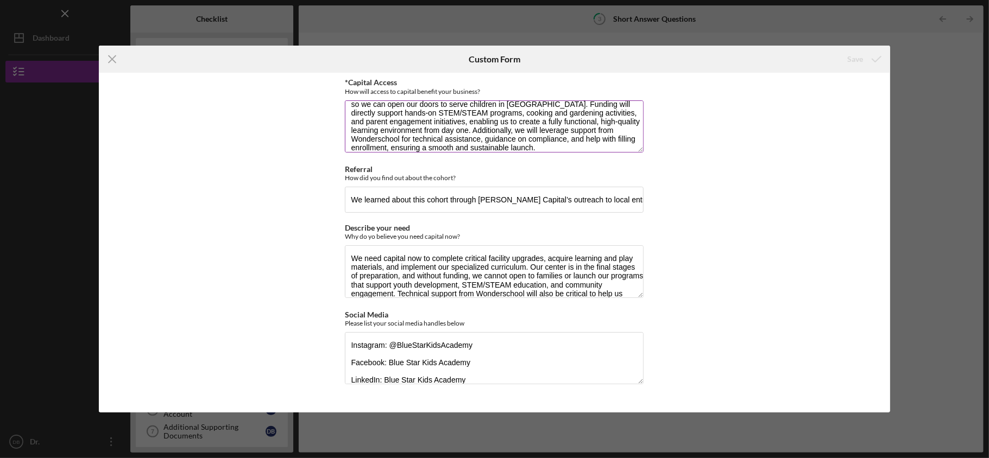
scroll to position [43, 0]
drag, startPoint x: 353, startPoint y: 114, endPoint x: 625, endPoint y: 148, distance: 273.8
click at [625, 148] on textarea "Access to capital will allow Blue Star Kids Academy to finalize renovations, pu…" at bounding box center [494, 126] width 299 height 52
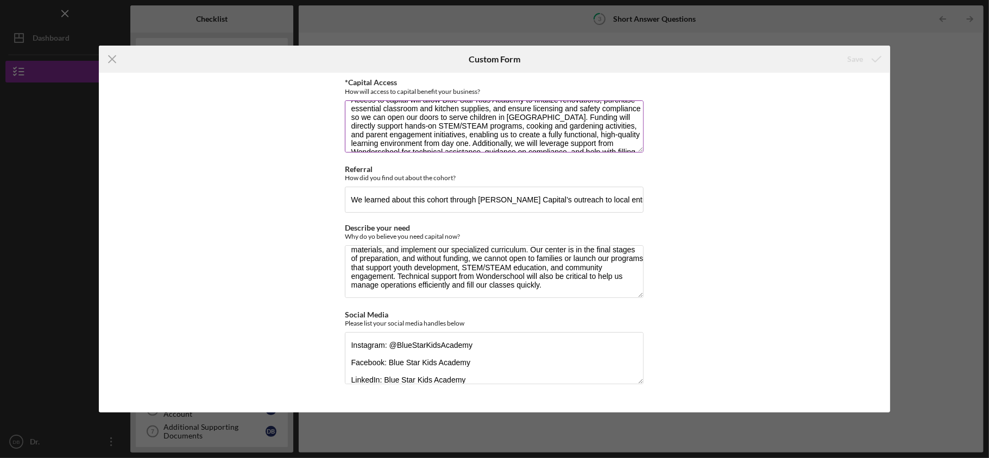
scroll to position [0, 0]
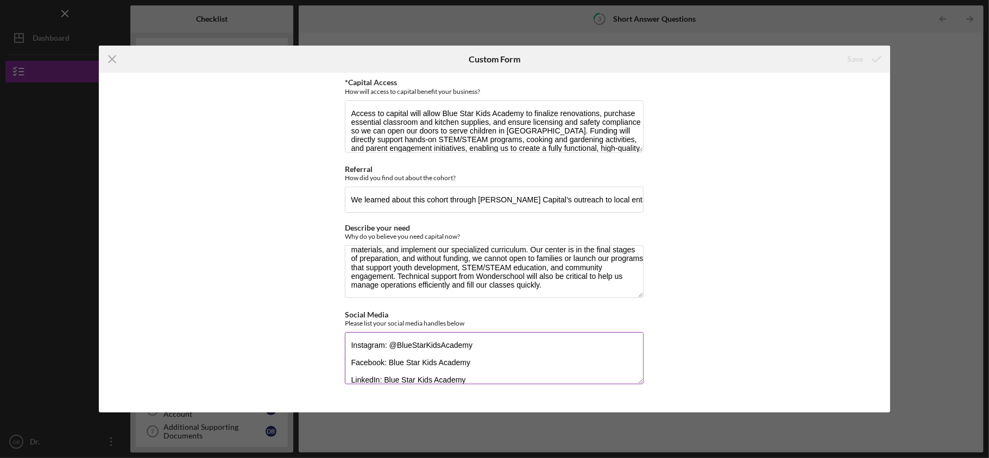
drag, startPoint x: 413, startPoint y: 350, endPoint x: 481, endPoint y: 357, distance: 68.8
click at [481, 357] on textarea "Instagram: @BlueStarKidsAcademy Facebook: Blue Star Kids Academy LinkedIn: Blue…" at bounding box center [494, 358] width 299 height 52
click at [478, 357] on textarea "Instagram: @Bluepathways Facebook: Blue Star Kids Academy LinkedIn: Blue Star K…" at bounding box center [494, 358] width 299 height 52
click at [476, 363] on textarea "Instagram: @Bluepathways Facebook: Blue Star Kids Academy LinkedIn: Blue Star K…" at bounding box center [494, 358] width 299 height 52
click at [486, 384] on textarea "Instagram: @Bluepathways Facebook: Blue Pathways LinkedIn: Blue Star Kids Acade…" at bounding box center [494, 358] width 299 height 52
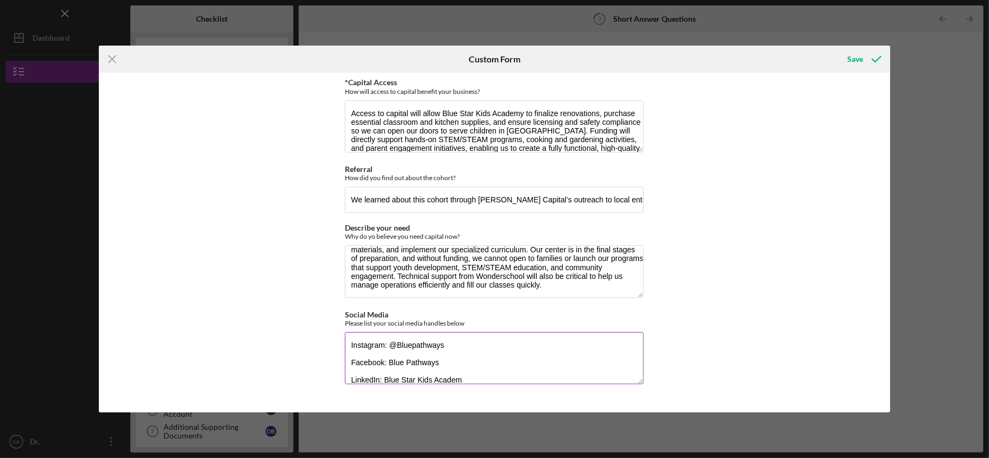
scroll to position [1, 0]
paste textarea "[URL][DOMAIN_NAME][PERSON_NAME]"
type textarea "Instagram: @Bluepathways Facebook: Blue Pathways LinkedIn: [URL][DOMAIN_NAME][P…"
click at [861, 59] on div "Save" at bounding box center [855, 59] width 16 height 22
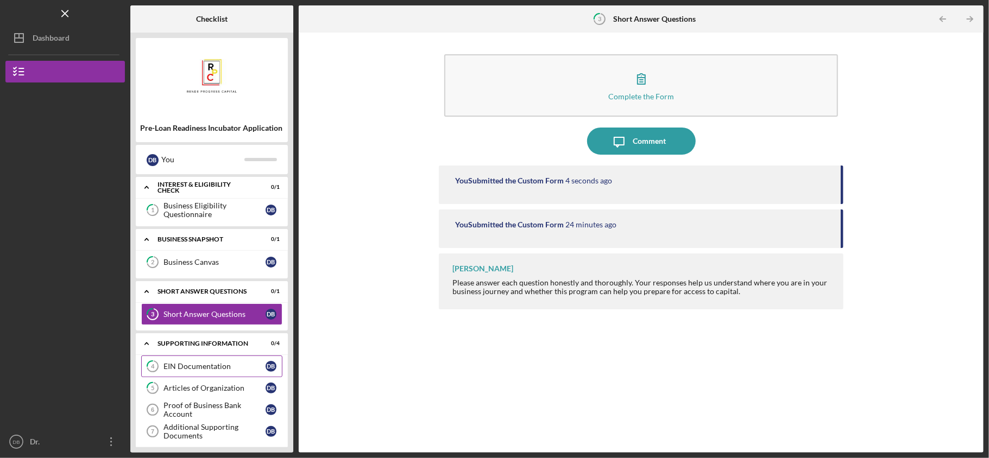
click at [208, 367] on div "EIN Documentation" at bounding box center [215, 366] width 102 height 9
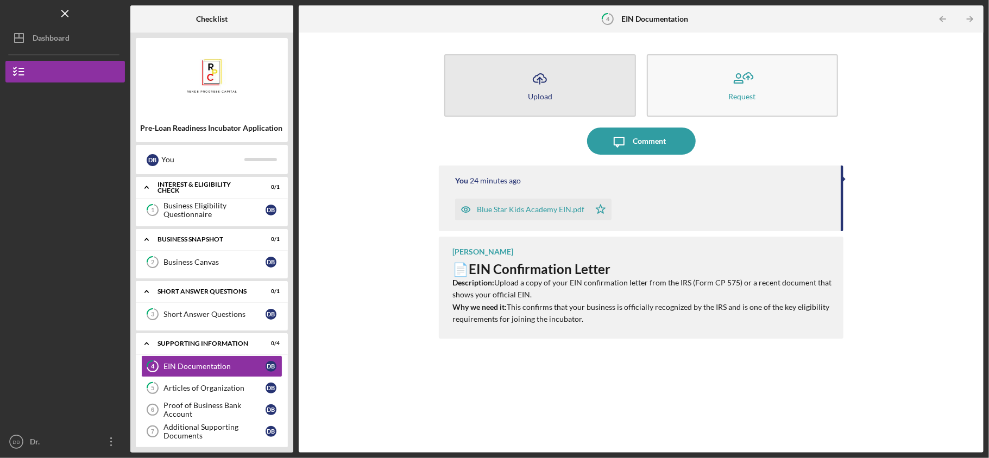
click at [549, 92] on div "Upload" at bounding box center [540, 96] width 24 height 8
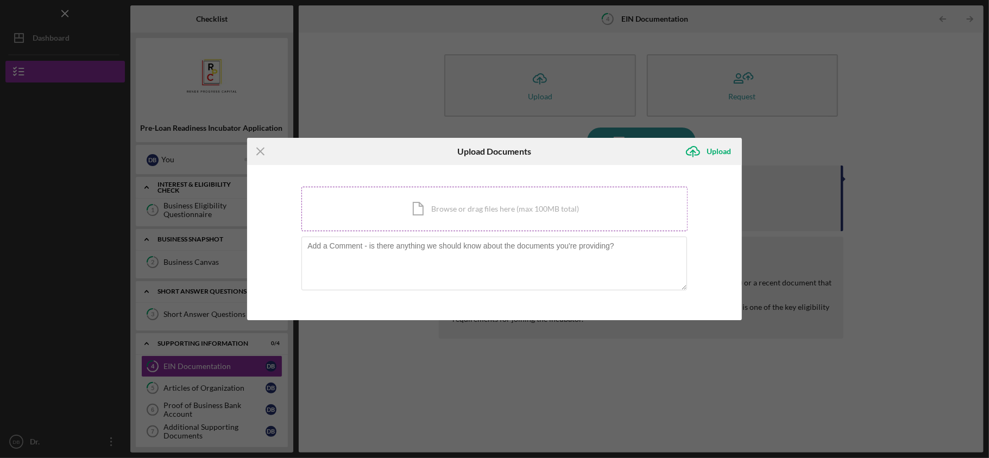
click at [456, 213] on div "Icon/Document Browse or drag files here (max 100MB total) Tap to choose files o…" at bounding box center [494, 209] width 386 height 45
click at [419, 219] on div "Icon/Document Browse or drag files here (max 100MB total) Tap to choose files o…" at bounding box center [494, 209] width 386 height 45
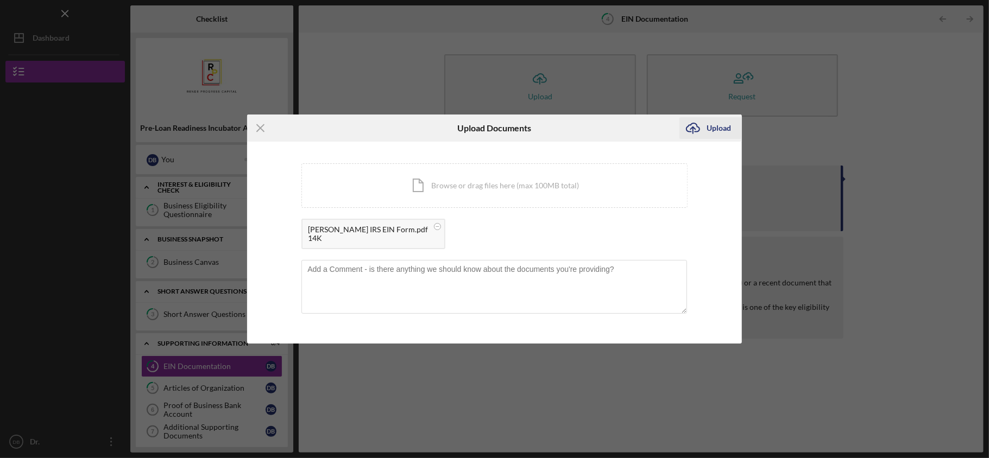
click at [713, 125] on div "Upload" at bounding box center [719, 128] width 24 height 22
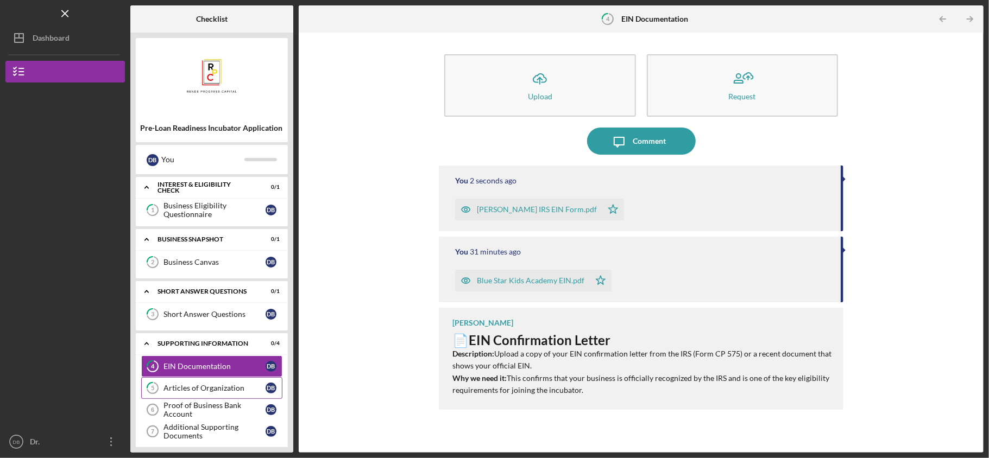
click at [231, 387] on div "Articles of Organization" at bounding box center [215, 388] width 102 height 9
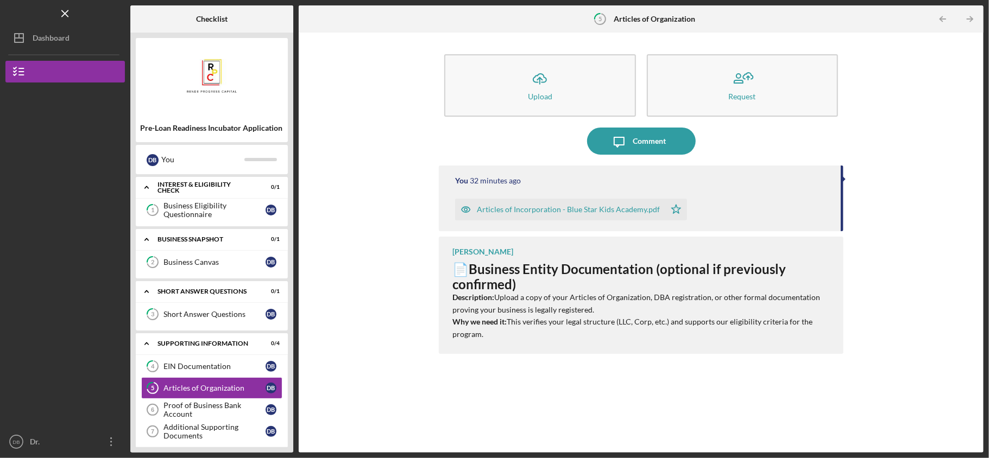
click at [574, 211] on div "Articles of Incorporation - Blue Star Kids Academy.pdf" at bounding box center [568, 209] width 183 height 9
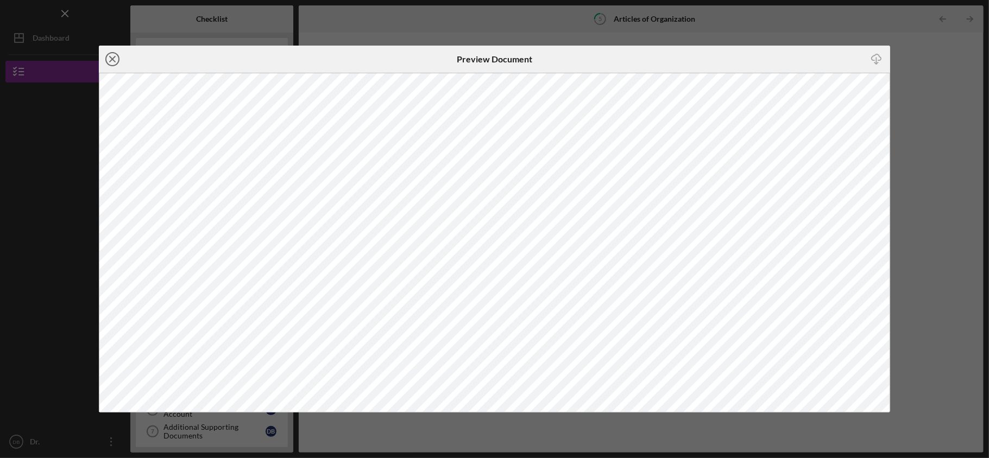
click at [116, 65] on circle at bounding box center [112, 59] width 13 height 13
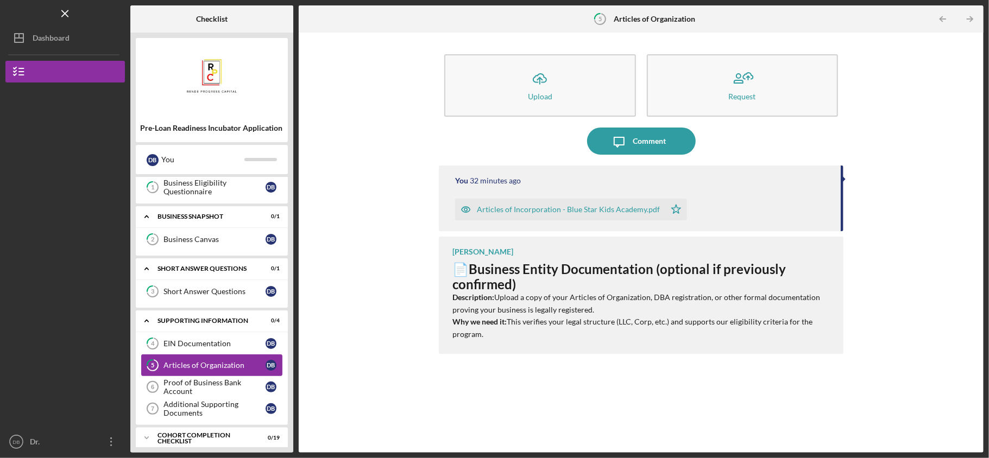
scroll to position [34, 0]
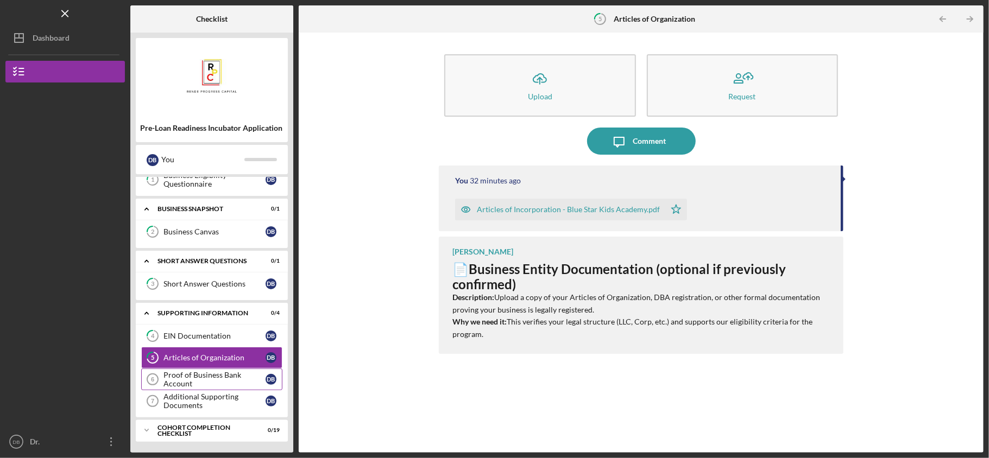
click at [211, 379] on div "Proof of Business Bank Account" at bounding box center [215, 379] width 102 height 17
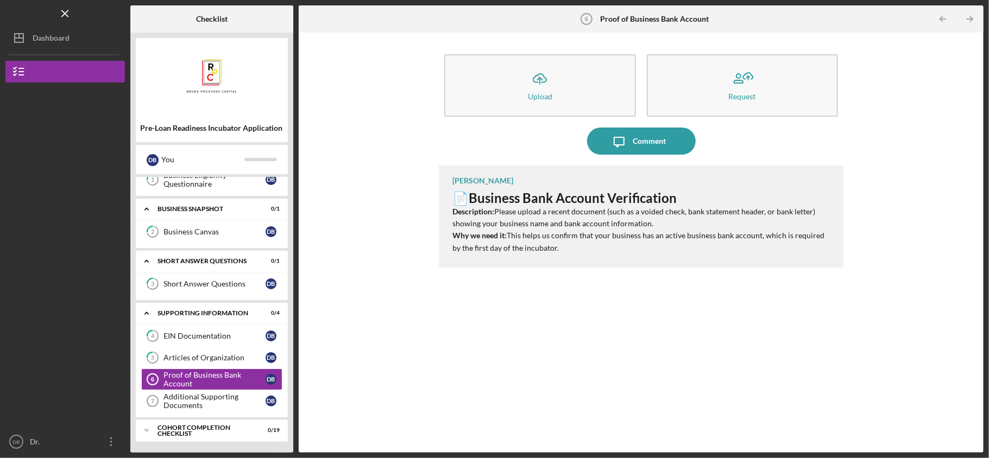
drag, startPoint x: 500, startPoint y: 215, endPoint x: 805, endPoint y: 244, distance: 305.6
click at [805, 244] on p "Description: Please upload a recent document (such as a voided check, bank stat…" at bounding box center [642, 230] width 380 height 49
click at [708, 210] on p "Description: Please upload a recent document (such as a voided check, bank stat…" at bounding box center [642, 230] width 380 height 49
drag, startPoint x: 606, startPoint y: 208, endPoint x: 816, endPoint y: 246, distance: 213.2
click at [816, 246] on p "Description: Please upload a recent document (such as a voided check, bank stat…" at bounding box center [642, 230] width 380 height 49
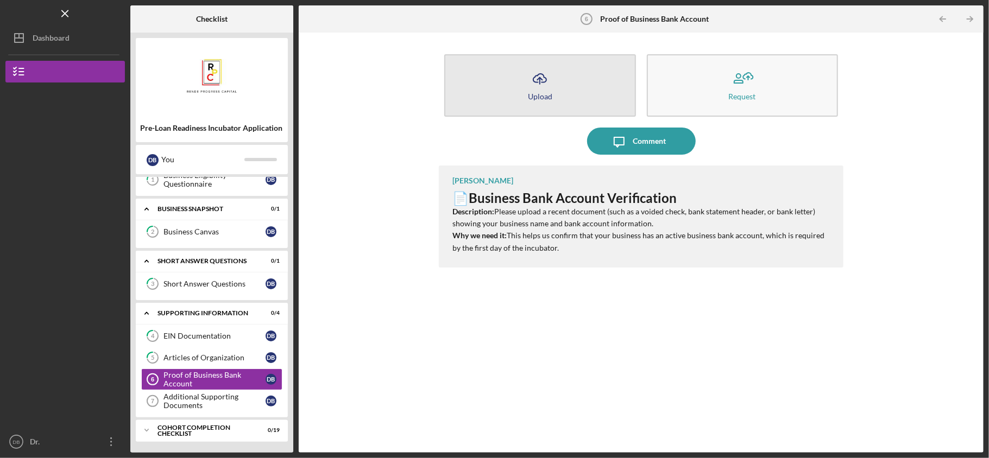
click at [537, 96] on div "Upload" at bounding box center [540, 96] width 24 height 8
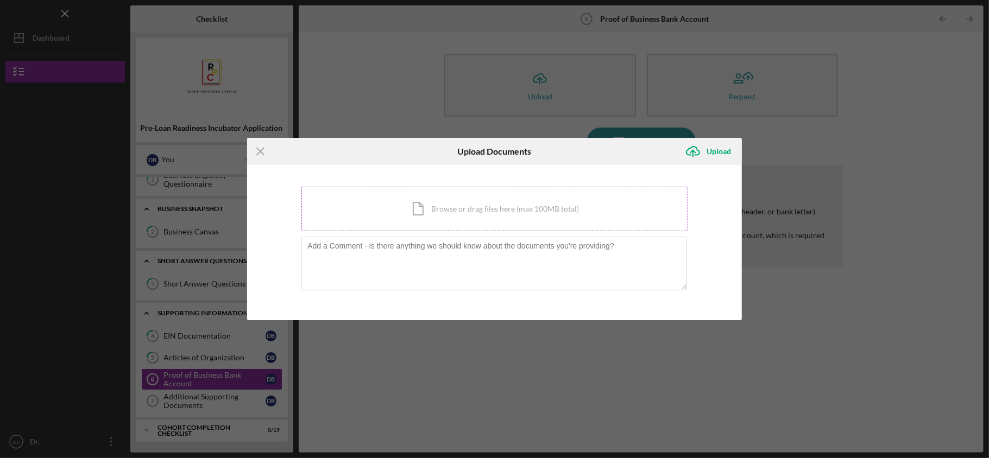
click at [440, 202] on div "Icon/Document Browse or drag files here (max 100MB total) Tap to choose files o…" at bounding box center [494, 209] width 386 height 45
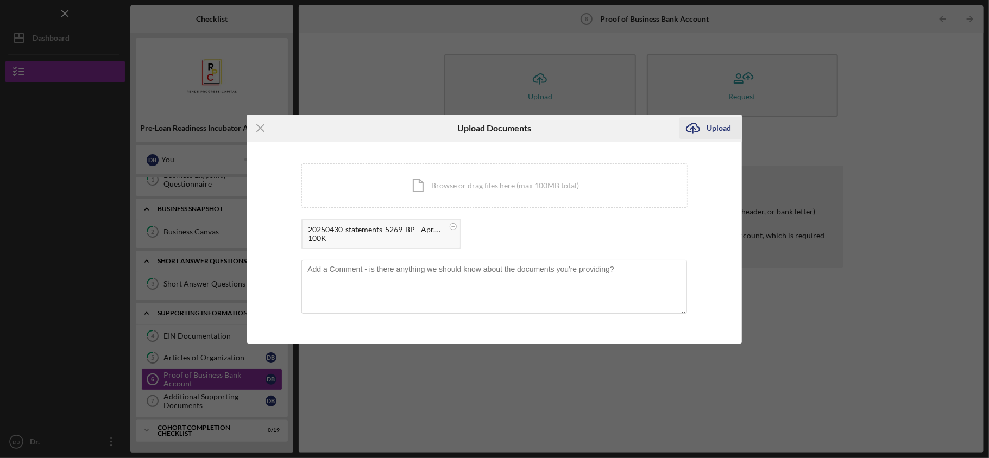
click at [711, 127] on div "Upload" at bounding box center [719, 128] width 24 height 22
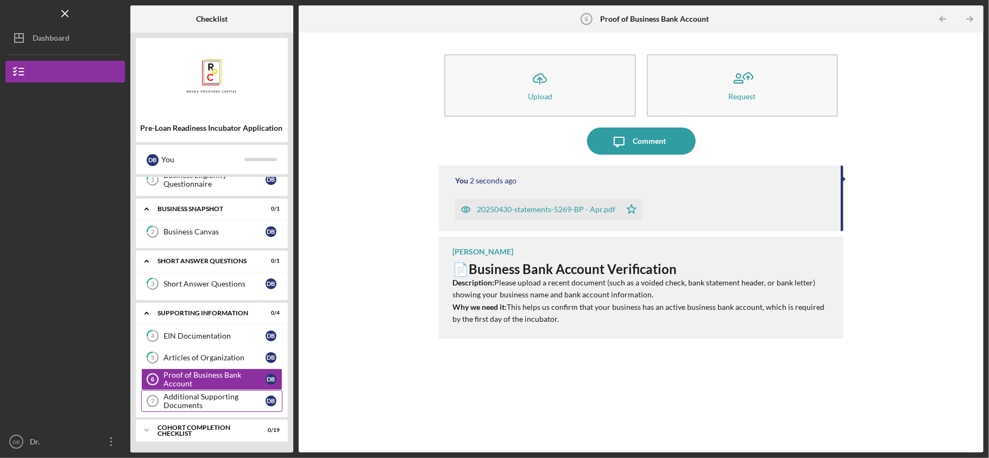
click at [225, 399] on div "Additional Supporting Documents" at bounding box center [215, 401] width 102 height 17
